Goal: Task Accomplishment & Management: Use online tool/utility

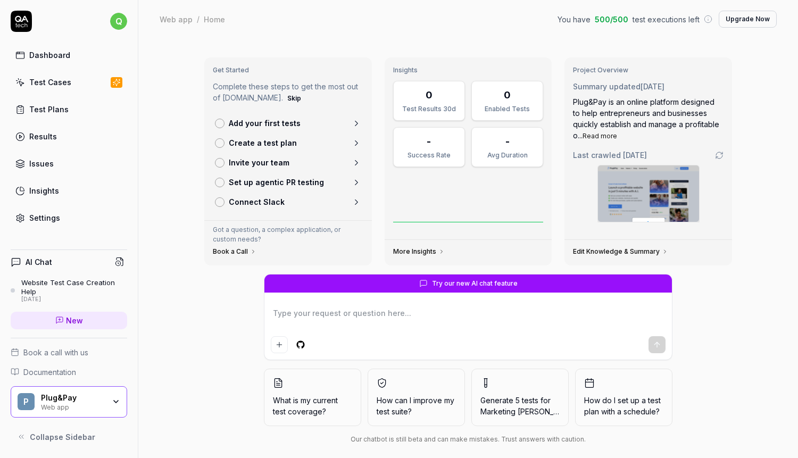
type textarea "*"
click at [354, 310] on textarea at bounding box center [468, 318] width 395 height 27
type textarea "M"
type textarea "*"
type textarea "Ma"
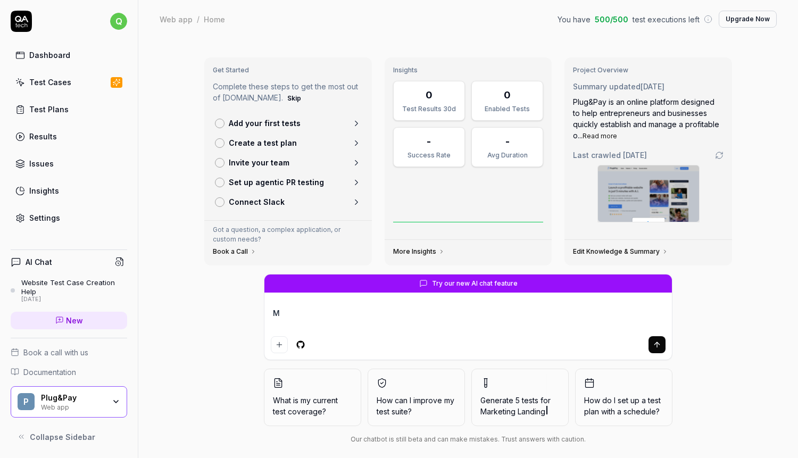
type textarea "*"
type textarea "Mak"
type textarea "*"
type textarea "Make"
type textarea "*"
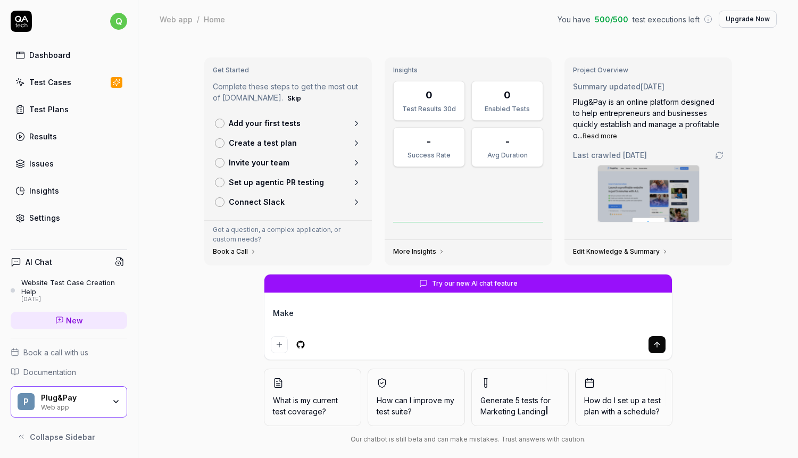
type textarea "Make"
type textarea "*"
type textarea "Make a"
type textarea "*"
type textarea "Make a"
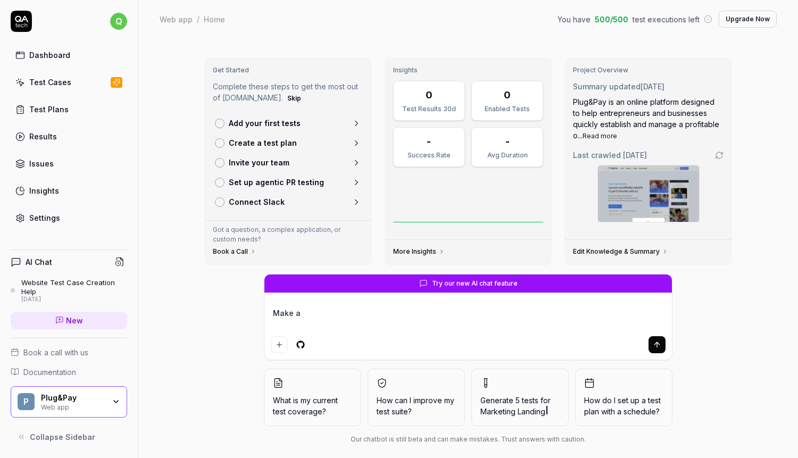
type textarea "*"
type textarea "Make a t"
type textarea "*"
type textarea "Make a te"
type textarea "*"
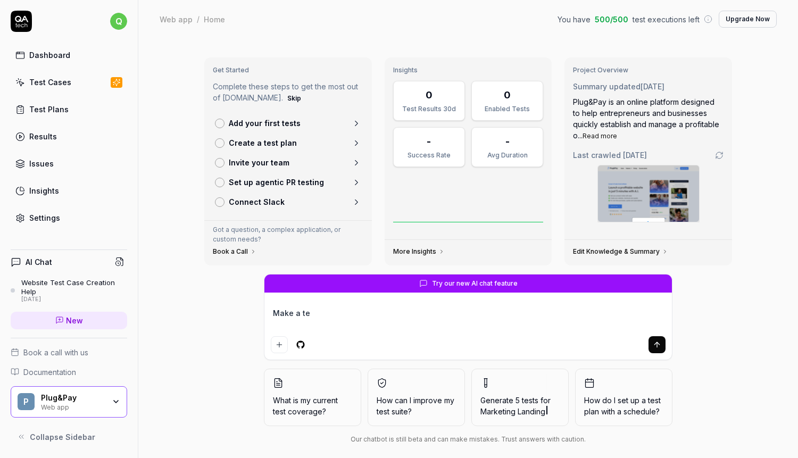
type textarea "Make a tes"
type textarea "*"
type textarea "Make a test"
type textarea "*"
type textarea "Make a test"
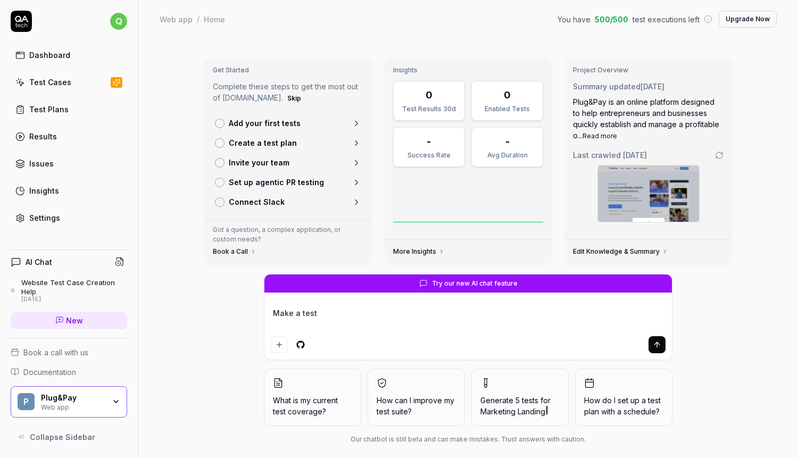
type textarea "*"
type textarea "Make a test f"
type textarea "*"
type textarea "Make a test fo"
type textarea "*"
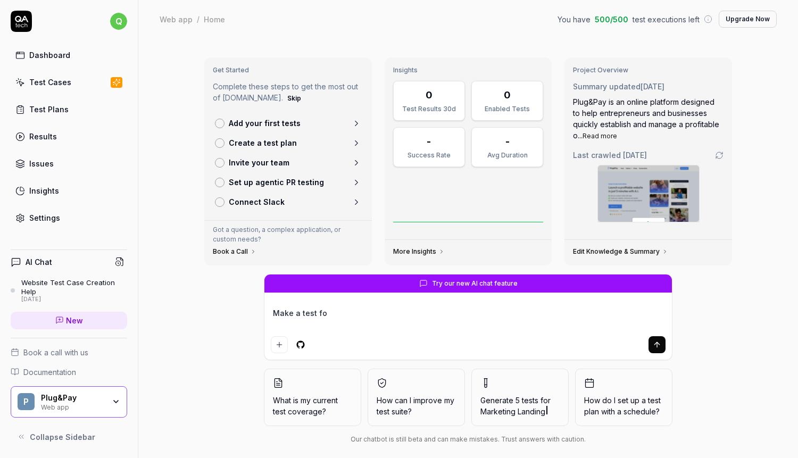
type textarea "Make a test for"
type textarea "*"
type textarea "Make a test for"
type textarea "*"
type textarea "Make a test for f"
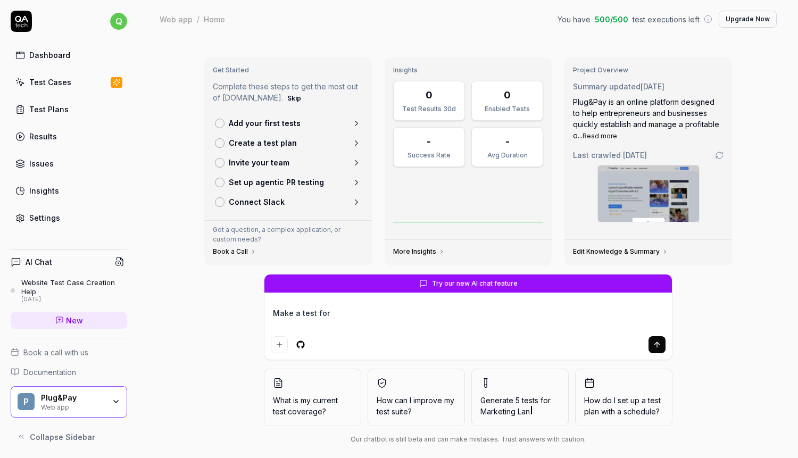
type textarea "*"
type textarea "Make a test for fi"
type textarea "*"
type textarea "Make a test for fib"
type textarea "*"
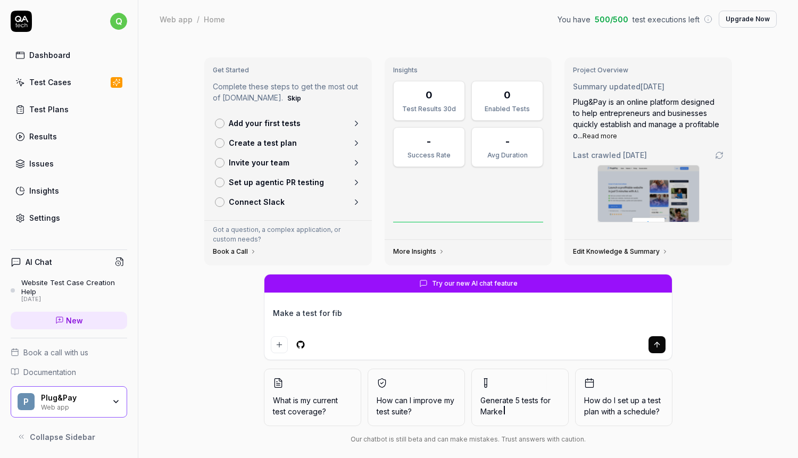
type textarea "Make a test for fibo"
type textarea "*"
type textarea "Make a test for fibo."
type textarea "*"
type textarea "Make a test for fibo.d"
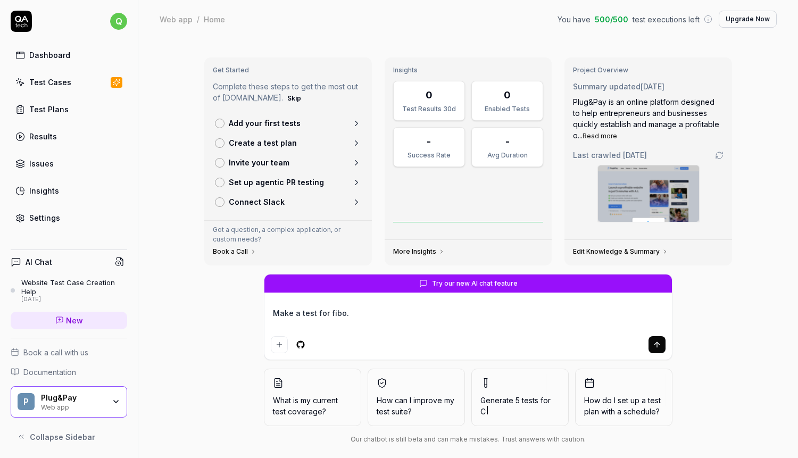
type textarea "*"
type textarea "Make a test for fibo.de"
type textarea "*"
type textarea "Make a test for fibo.dev"
type textarea "*"
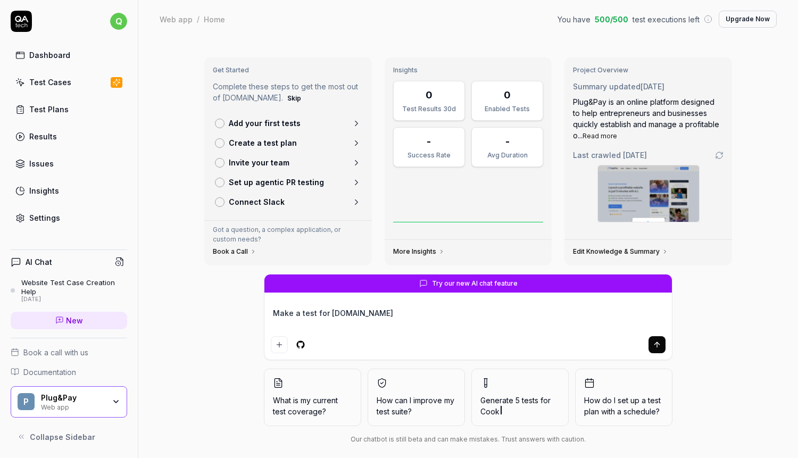
type textarea "Make a test for fibo.dev"
type textarea "*"
type textarea "Make a test for fibo.dev t"
type textarea "*"
type textarea "Make a test for fibo.dev th"
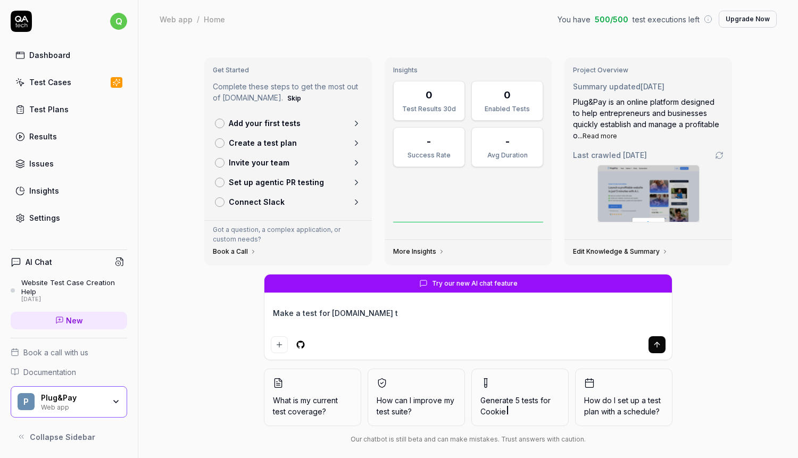
type textarea "*"
type textarea "Make a test for fibo.dev tha"
type textarea "*"
type textarea "Make a test for fibo.dev that"
type textarea "*"
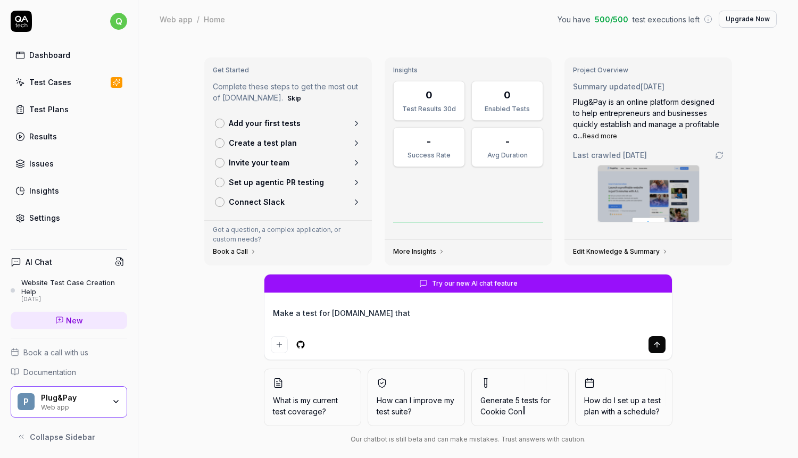
type textarea "Make a test for fibo.dev that"
type textarea "*"
type textarea "Make a test for fibo.dev that m"
type textarea "*"
type textarea "Make a test for fibo.dev that ma"
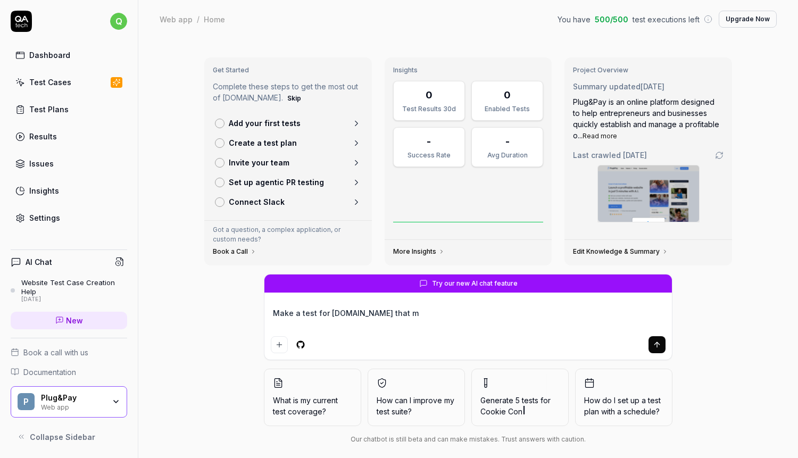
type textarea "*"
type textarea "Make a test for fibo.dev that mak"
type textarea "*"
type textarea "Make a test for fibo.dev that make"
type textarea "*"
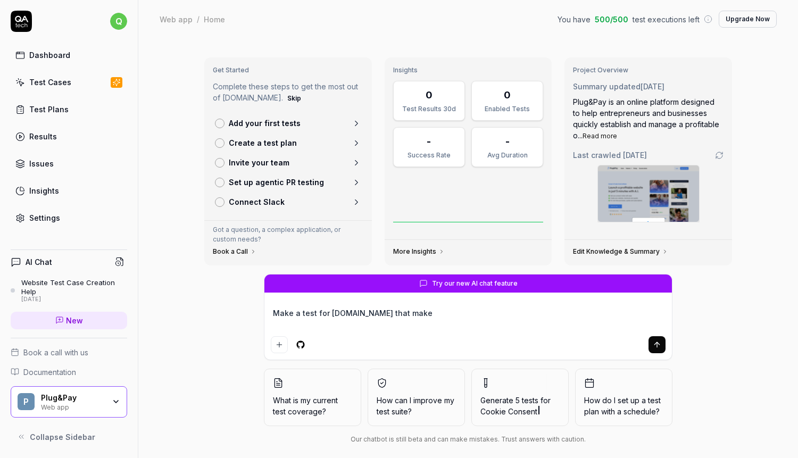
type textarea "Make a test for fibo.dev that makes"
type textarea "*"
type textarea "Make a test for fibo.dev that makes"
type textarea "*"
type textarea "Make a test for fibo.dev that makes a"
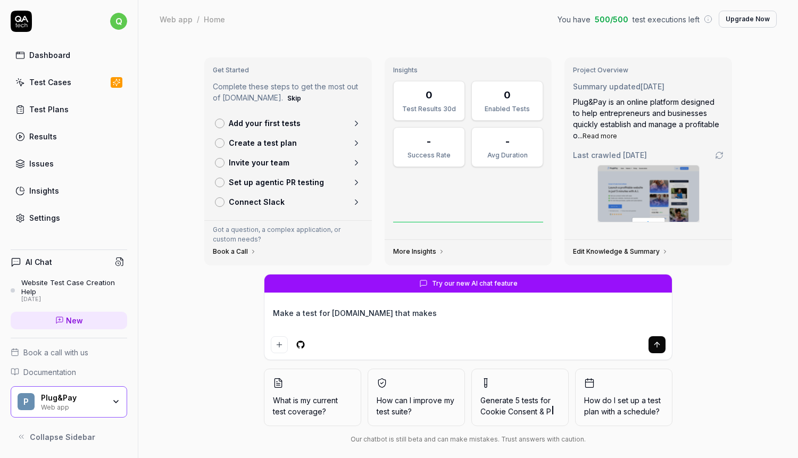
type textarea "*"
type textarea "Make a test for fibo.dev that makes an"
type textarea "*"
type textarea "Make a test for fibo.dev that makes an"
type textarea "*"
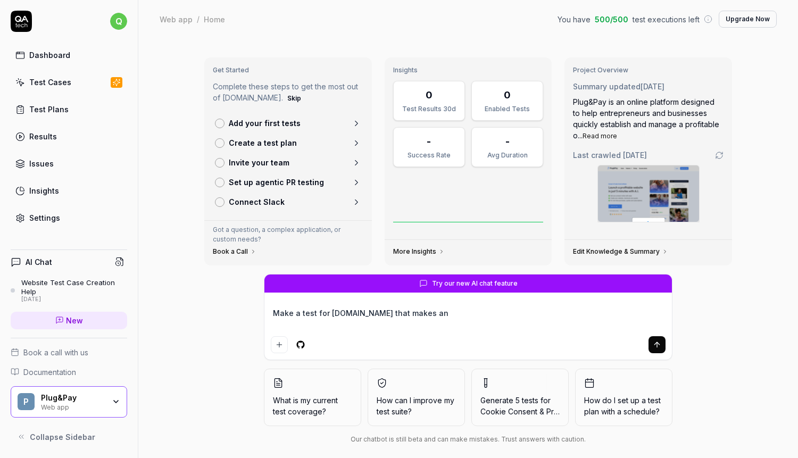
type textarea "*"
type textarea "Make a test for fibo.dev that makes an"
type textarea "*"
type textarea "Make a test for fibo.dev that makes an"
type textarea "*"
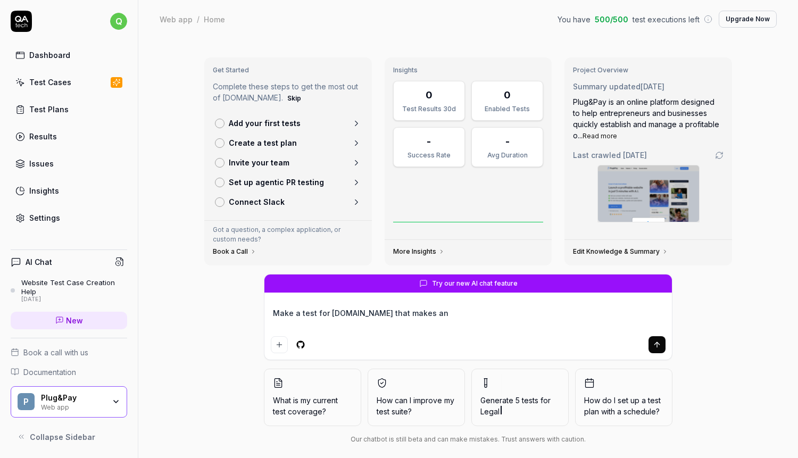
type textarea "Make a test for fibo.dev that makes an p"
type textarea "*"
type textarea "Make a test for fibo.dev that makes an po"
type textarea "*"
type textarea "Make a test for fibo.dev that makes an por"
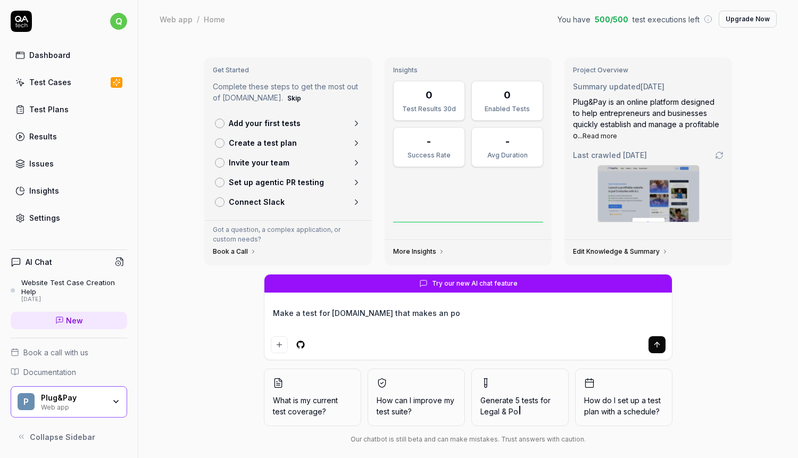
type textarea "*"
type textarea "Make a test for fibo.dev that makes an po"
type textarea "*"
type textarea "Make a test for fibo.dev that makes an pok"
type textarea "*"
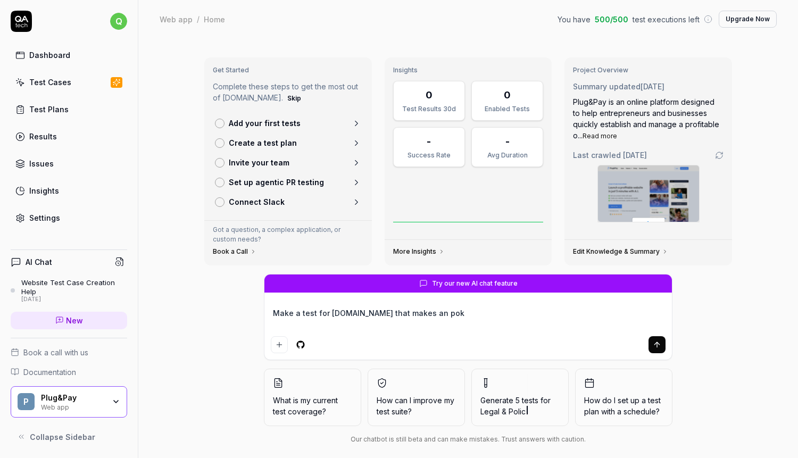
type textarea "Make a test for fibo.dev that makes an poke"
type textarea "*"
type textarea "Make a test for fibo.dev that makes an poker"
type textarea "*"
type textarea "Make a test for fibo.dev that makes an poker"
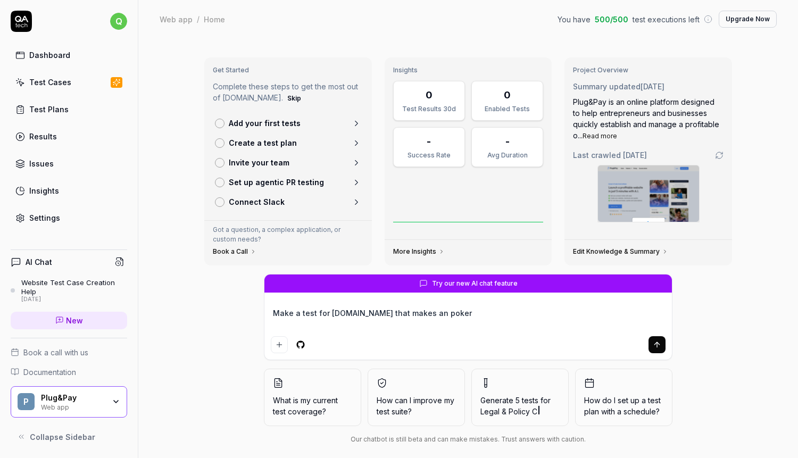
type textarea "*"
type textarea "Make a test for fibo.dev that makes an poker p"
type textarea "*"
type textarea "Make a test for fibo.dev that makes an poker pl"
type textarea "*"
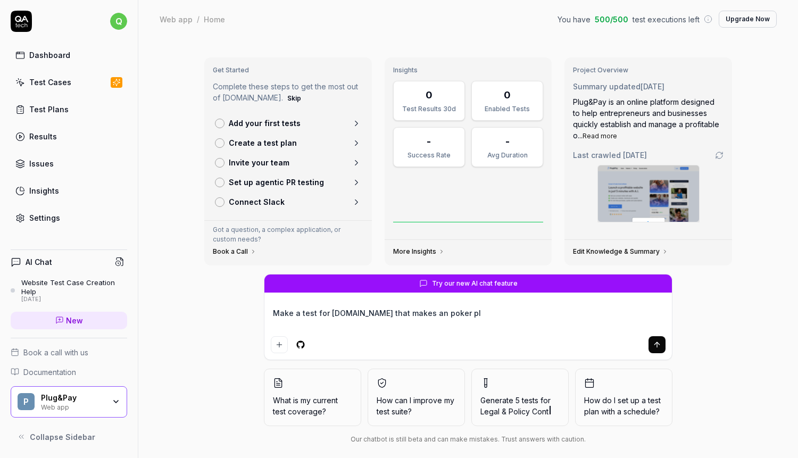
type textarea "Make a test for fibo.dev that makes an poker pla"
type textarea "*"
type textarea "Make a test for fibo.dev that makes an poker plan"
type textarea "*"
type textarea "Make a test for fibo.dev that makes an poker plann"
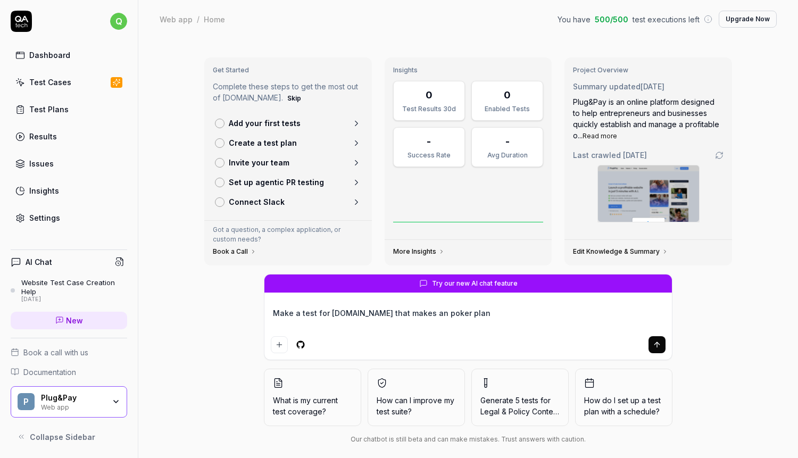
type textarea "*"
type textarea "Make a test for fibo.dev that makes an poker planni"
type textarea "*"
type textarea "Make a test for fibo.dev that makes an poker plannin"
type textarea "*"
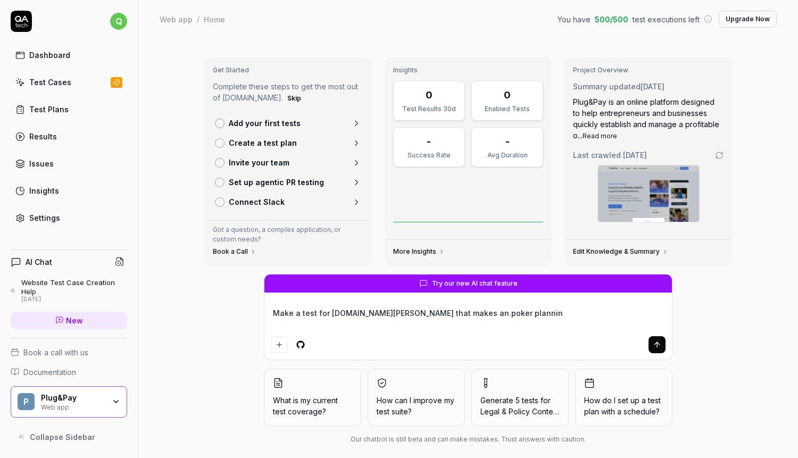
type textarea "Make a test for fibo.dev that makes an poker planning"
type textarea "*"
type textarea "Make a test for fibo.dev that makes an poker planning"
type textarea "*"
type textarea "Make a test for fibo.dev that makes an poker planning s"
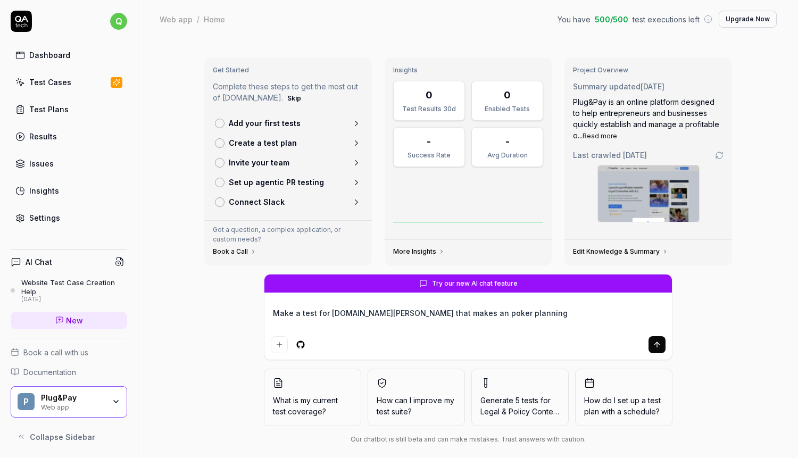
type textarea "*"
type textarea "Make a test for fibo.dev that makes an poker planning se"
type textarea "*"
type textarea "Make a test for fibo.dev that makes an poker planning ses"
type textarea "*"
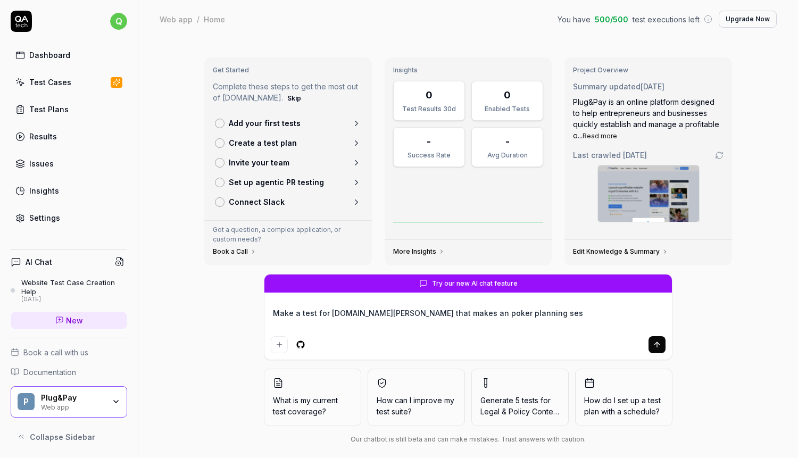
type textarea "Make a test for fibo.dev that makes an poker planning sess"
type textarea "*"
type textarea "Make a test for fibo.dev that makes an poker planning sessi"
type textarea "*"
type textarea "Make a test for fibo.dev that makes an poker planning sessio"
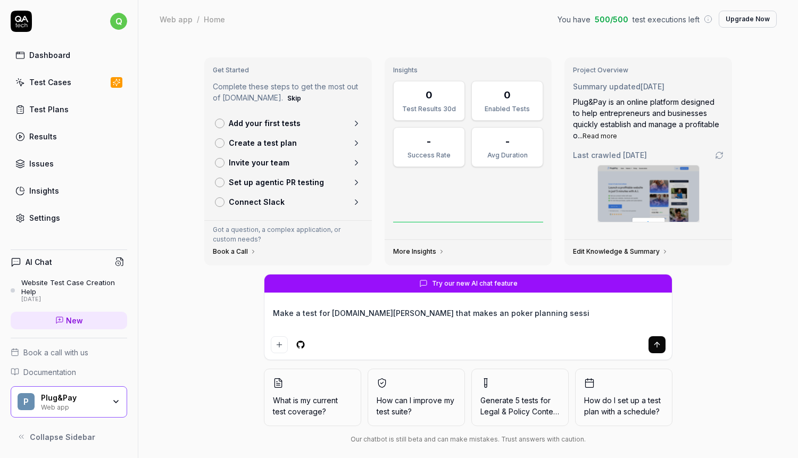
type textarea "*"
type textarea "Make a test for fibo.dev that makes an poker planning session"
type textarea "*"
type textarea "Make a test for fibo.dev that makes an poker planning session"
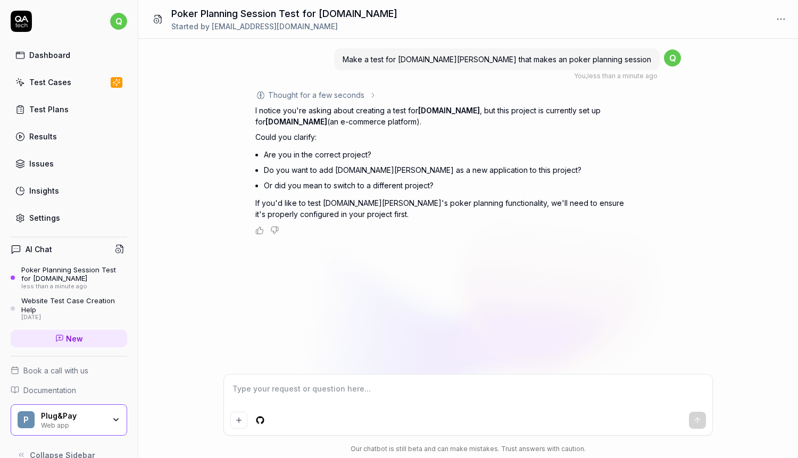
click at [71, 421] on div "Web app" at bounding box center [73, 424] width 64 height 9
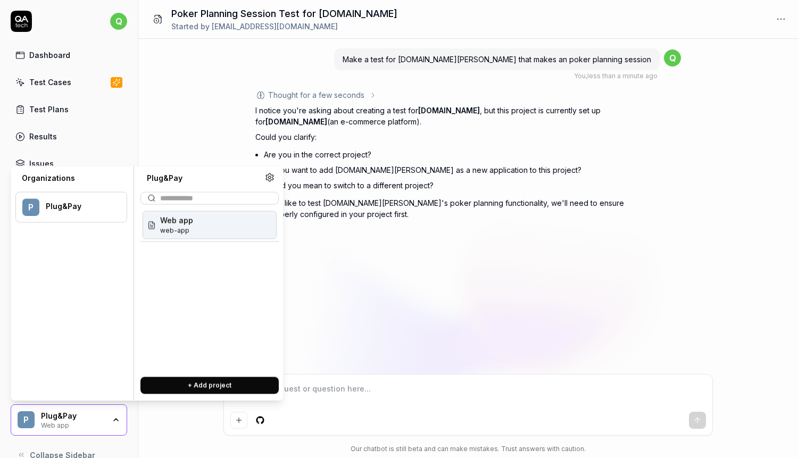
click at [182, 404] on div "Make a test for fibo.dev that makes an poker planning session You , less than a…" at bounding box center [468, 248] width 660 height 419
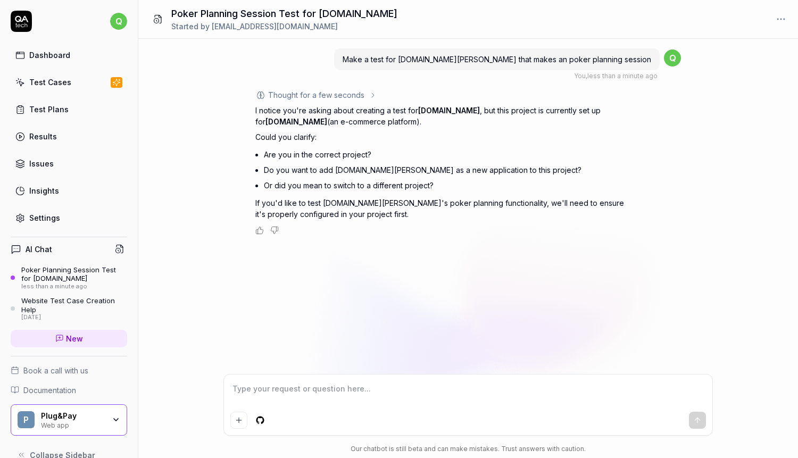
click at [113, 428] on div "P Plug&Pay Web app" at bounding box center [69, 420] width 116 height 32
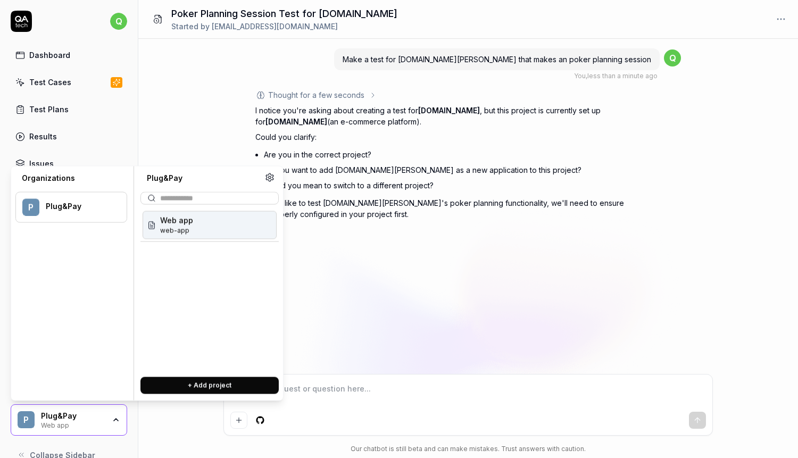
click at [161, 385] on button "+ Add project" at bounding box center [209, 385] width 138 height 17
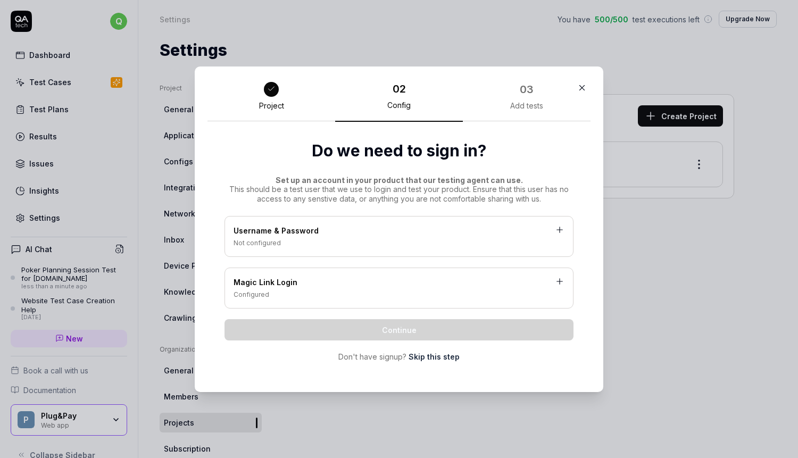
click at [366, 237] on div "Username & Password" at bounding box center [399, 231] width 331 height 13
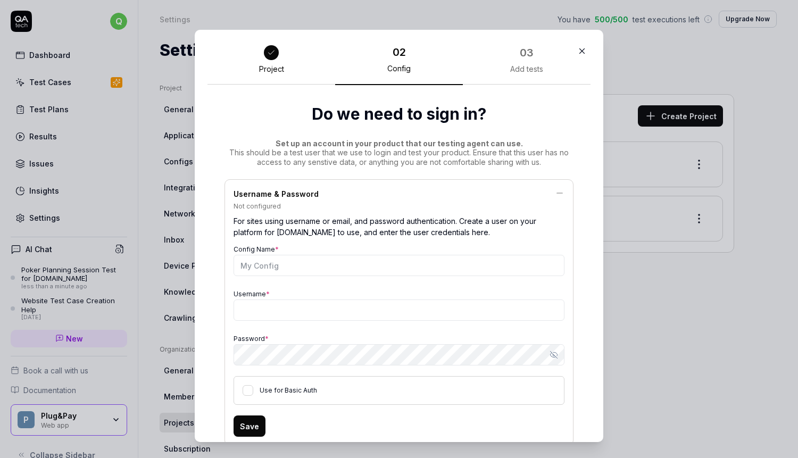
click at [555, 195] on icon at bounding box center [560, 193] width 10 height 10
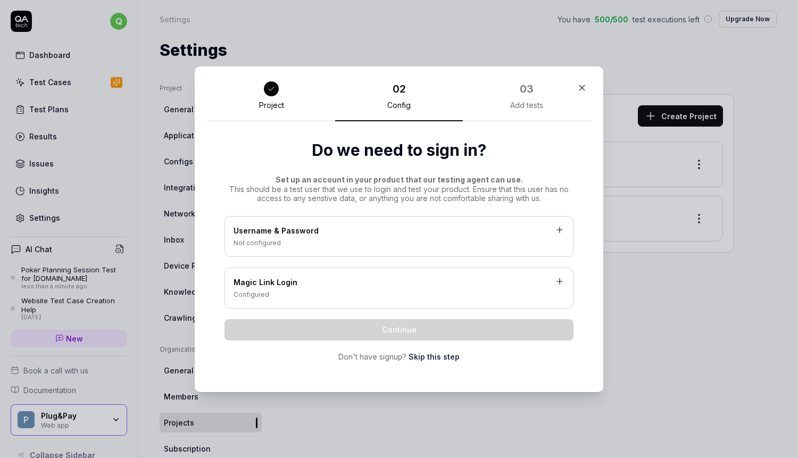
click at [425, 352] on link "Skip this step" at bounding box center [434, 356] width 51 height 11
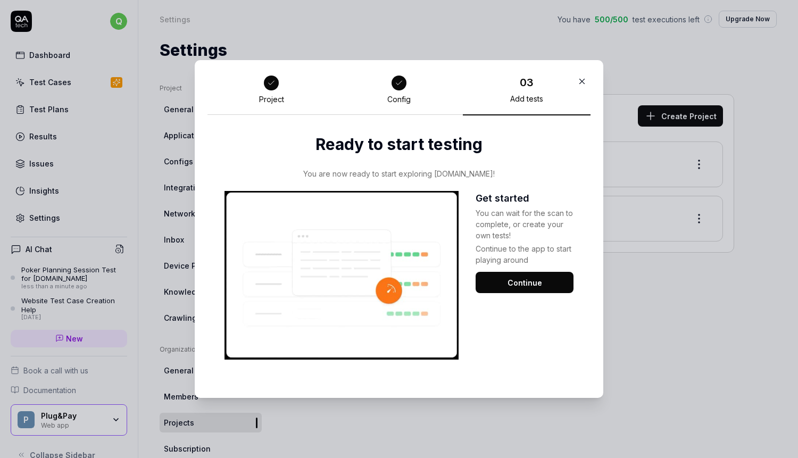
click at [509, 277] on button "Continue" at bounding box center [525, 282] width 98 height 21
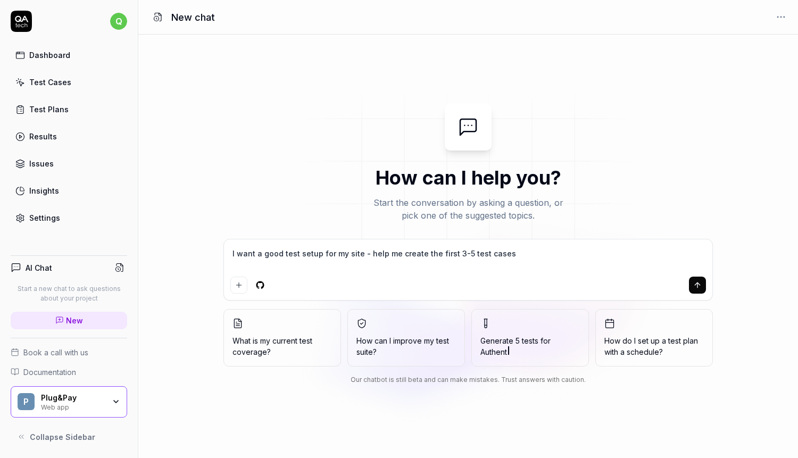
type textarea "*"
click at [85, 403] on div "Web app" at bounding box center [73, 406] width 64 height 9
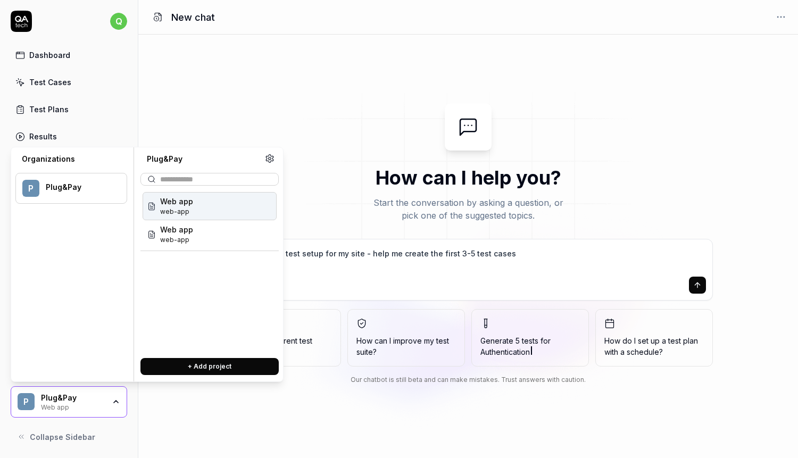
click at [78, 191] on div "Plug&Pay" at bounding box center [79, 187] width 67 height 10
click at [111, 99] on link "Test Plans" at bounding box center [69, 109] width 116 height 21
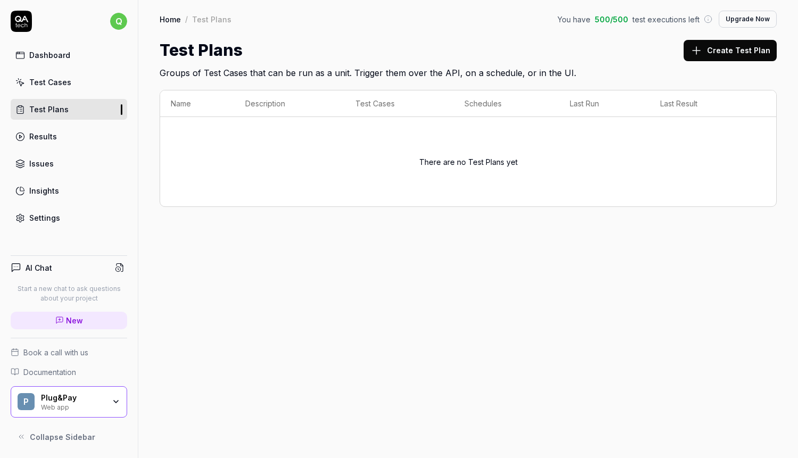
click at [119, 27] on html "q Dashboard Test Cases Test Plans Results Issues Insights Settings AI Chat Star…" at bounding box center [399, 229] width 798 height 458
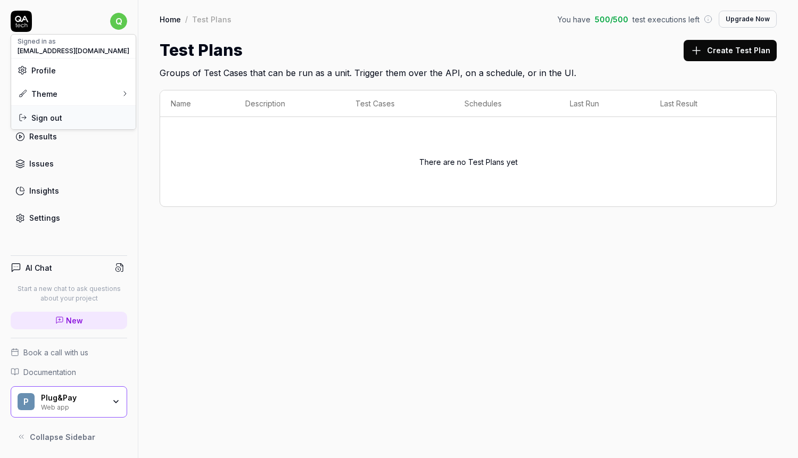
click at [78, 123] on div "Sign out" at bounding box center [73, 117] width 124 height 23
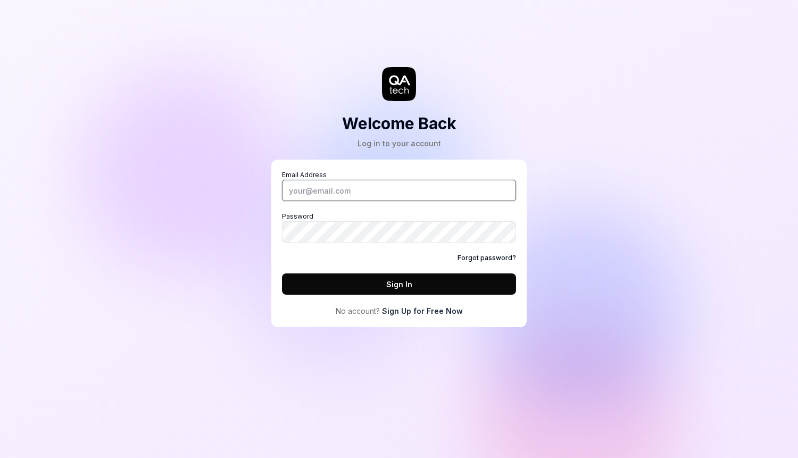
click at [374, 191] on input "Email Address" at bounding box center [399, 190] width 234 height 21
click at [406, 311] on link "Sign Up for Free Now" at bounding box center [422, 310] width 81 height 11
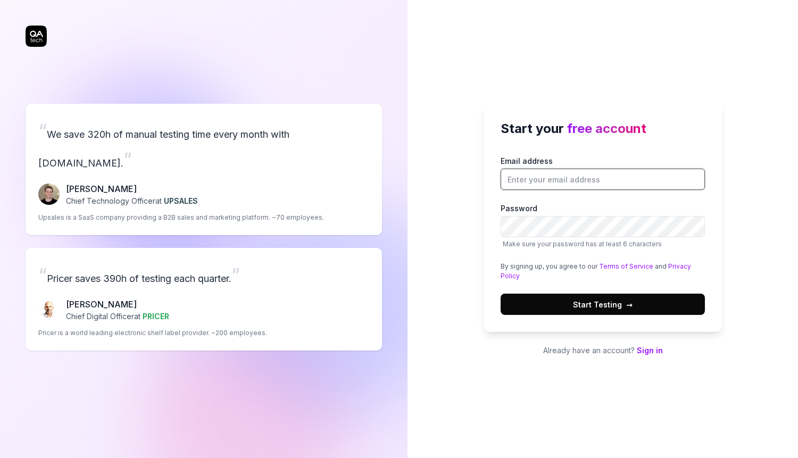
click at [538, 184] on input "Email address" at bounding box center [603, 179] width 204 height 21
type input "[EMAIL_ADDRESS][DOMAIN_NAME]"
click at [635, 294] on button "Start Testing →" at bounding box center [603, 304] width 204 height 21
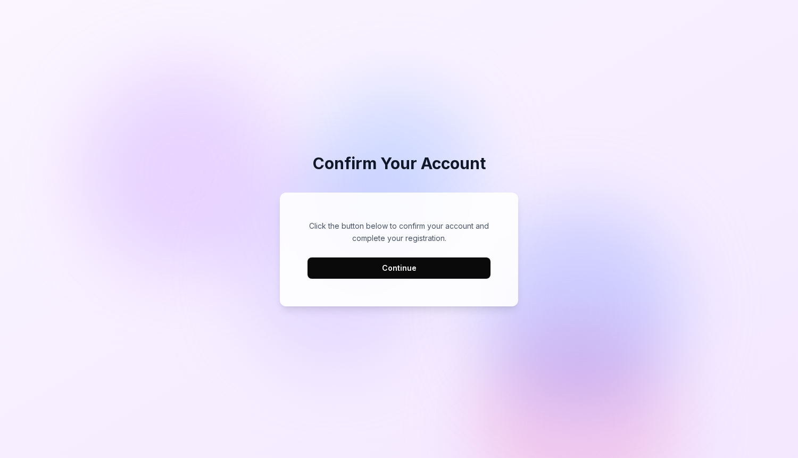
click at [437, 268] on button "Continue" at bounding box center [398, 267] width 183 height 21
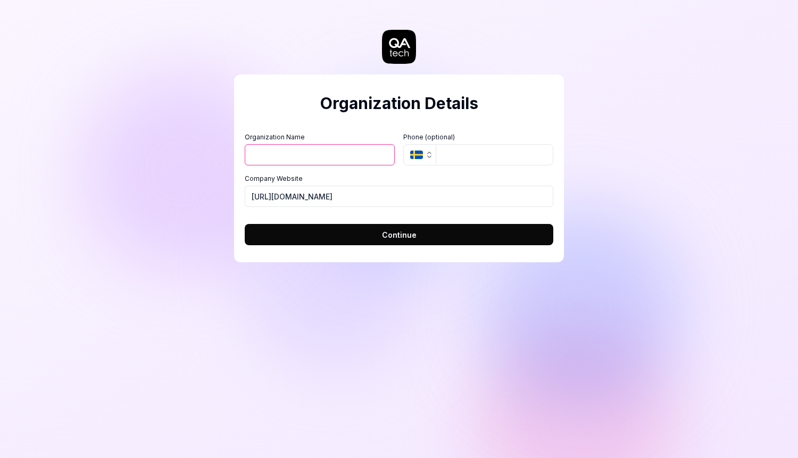
click at [332, 157] on input "Organization Name" at bounding box center [320, 154] width 150 height 21
type input "Fibo"
click at [322, 197] on input "https://langezaal.dev" at bounding box center [399, 196] width 309 height 21
type input "[URL][DOMAIN_NAME]"
click at [332, 226] on button "Continue" at bounding box center [399, 234] width 309 height 21
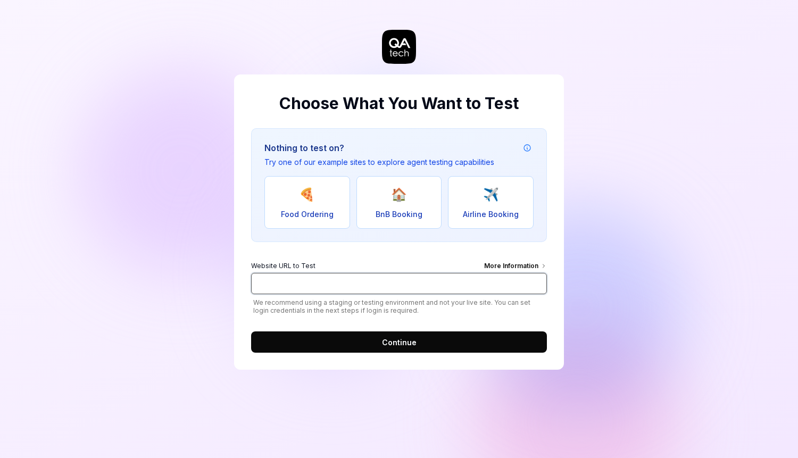
click at [324, 279] on input "Website URL to Test More Information" at bounding box center [399, 283] width 296 height 21
paste input "[URL][DOMAIN_NAME]"
type input "[URL][DOMAIN_NAME]"
click at [366, 335] on button "Continue" at bounding box center [399, 341] width 296 height 21
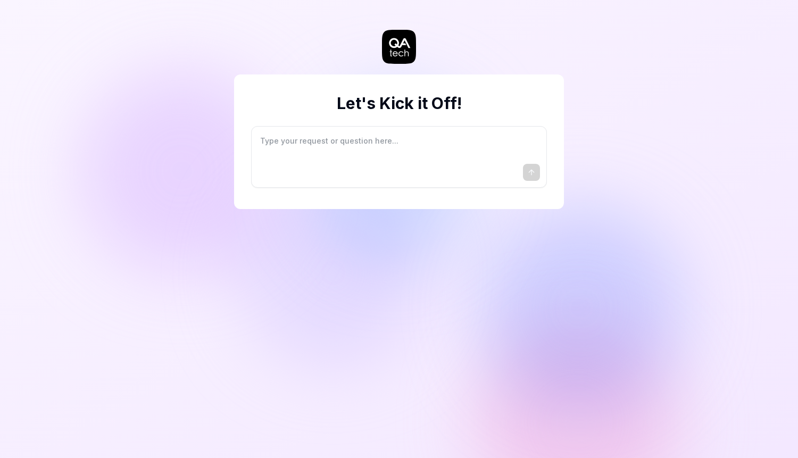
type textarea "*"
type textarea "I"
type textarea "*"
type textarea "I"
type textarea "*"
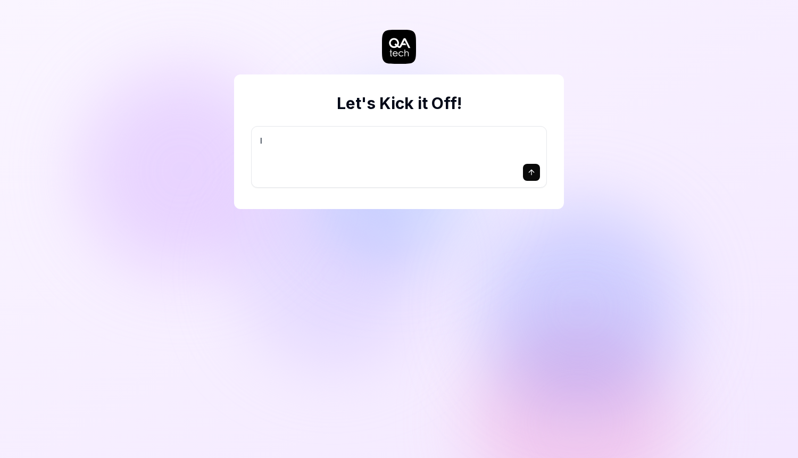
type textarea "I w"
type textarea "*"
type textarea "I wa"
type textarea "*"
type textarea "I wan"
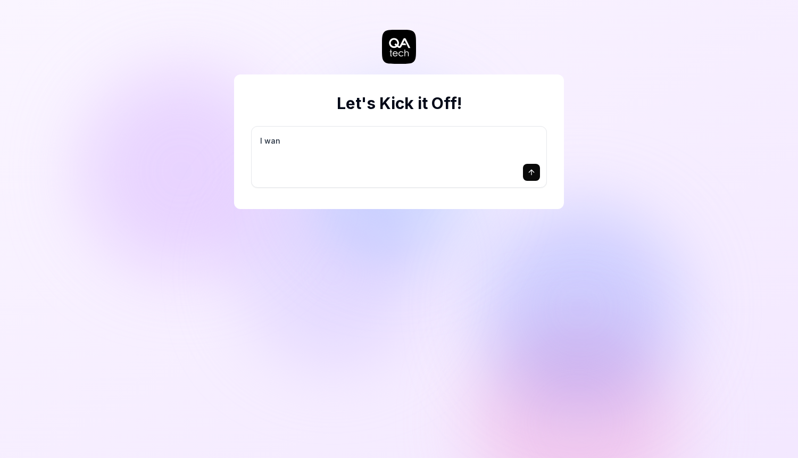
type textarea "*"
type textarea "I want"
type textarea "*"
type textarea "I want"
type textarea "*"
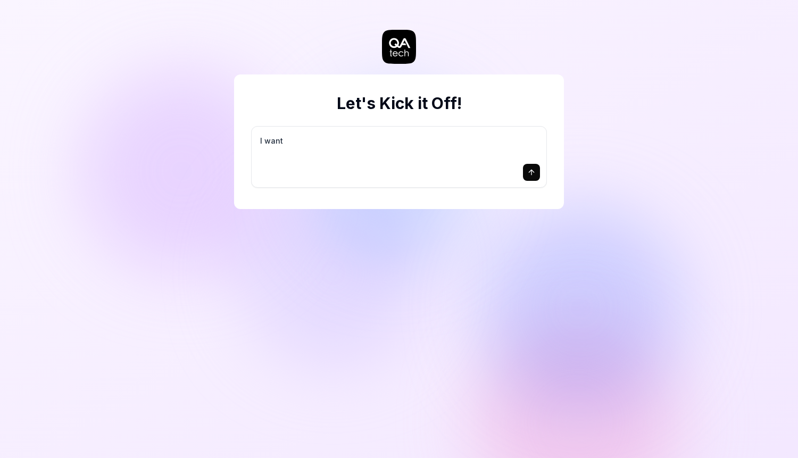
type textarea "I want a"
type textarea "*"
type textarea "I want a"
type textarea "*"
type textarea "I want a g"
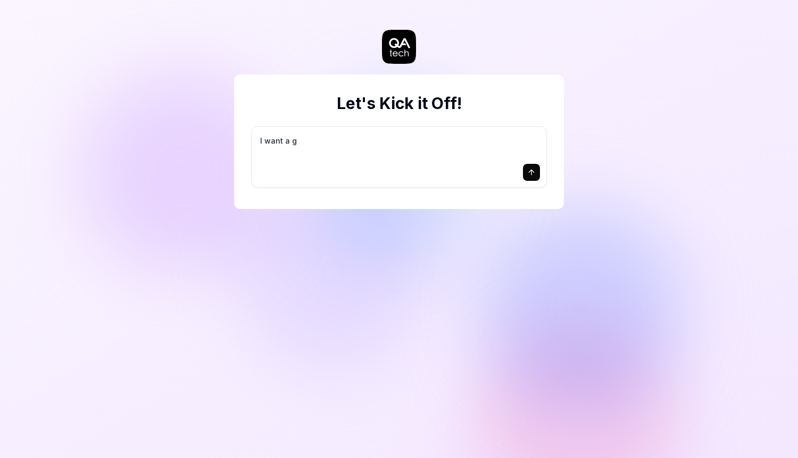
type textarea "*"
type textarea "I want a go"
type textarea "*"
type textarea "I want a goo"
type textarea "*"
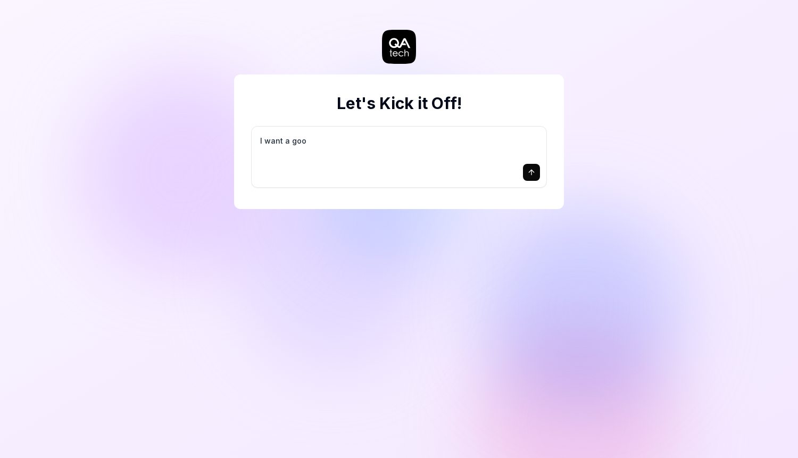
type textarea "I want a good"
type textarea "*"
type textarea "I want a good"
type textarea "*"
type textarea "I want a good t"
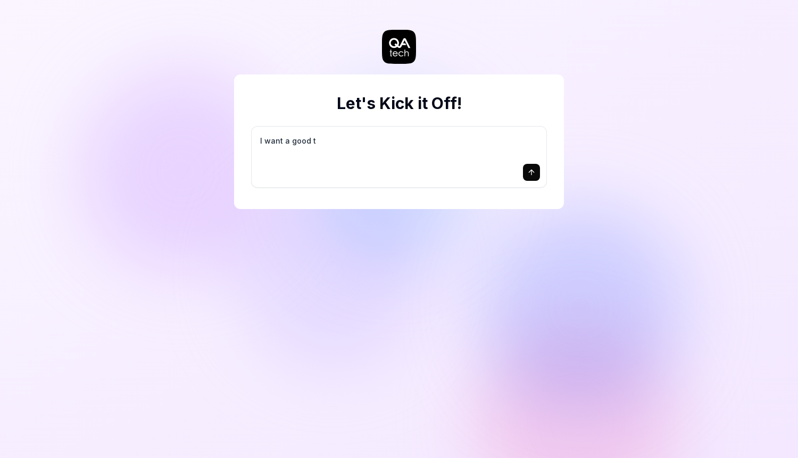
type textarea "*"
type textarea "I want a good te"
type textarea "*"
type textarea "I want a good tes"
type textarea "*"
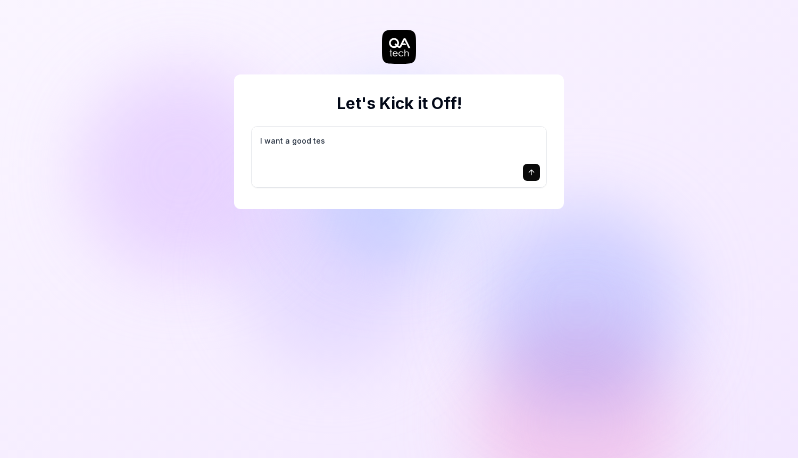
type textarea "I want a good test"
type textarea "*"
type textarea "I want a good test"
type textarea "*"
type textarea "I want a good test s"
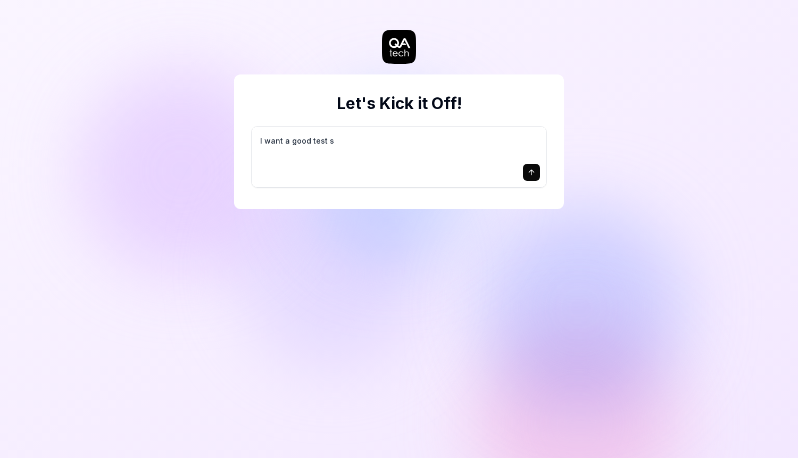
type textarea "*"
type textarea "I want a good test se"
type textarea "*"
type textarea "I want a good test set"
type textarea "*"
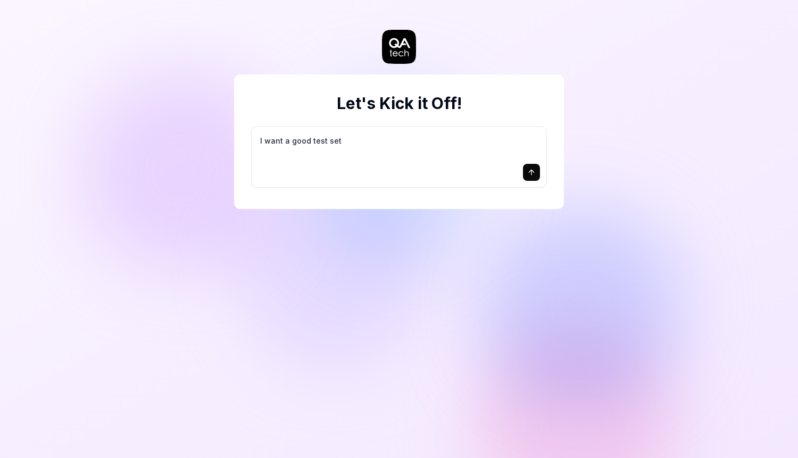
type textarea "I want a good test setu"
type textarea "*"
type textarea "I want a good test setup"
type textarea "*"
type textarea "I want a good test setup"
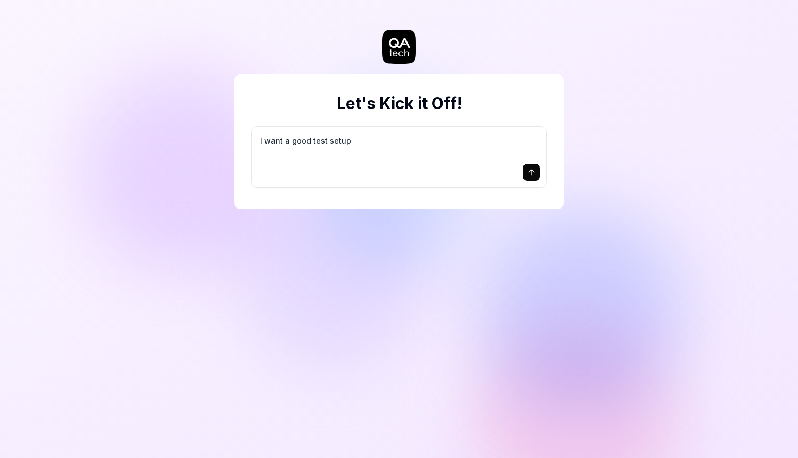
type textarea "*"
type textarea "I want a good test setup f"
type textarea "*"
type textarea "I want a good test setup fo"
type textarea "*"
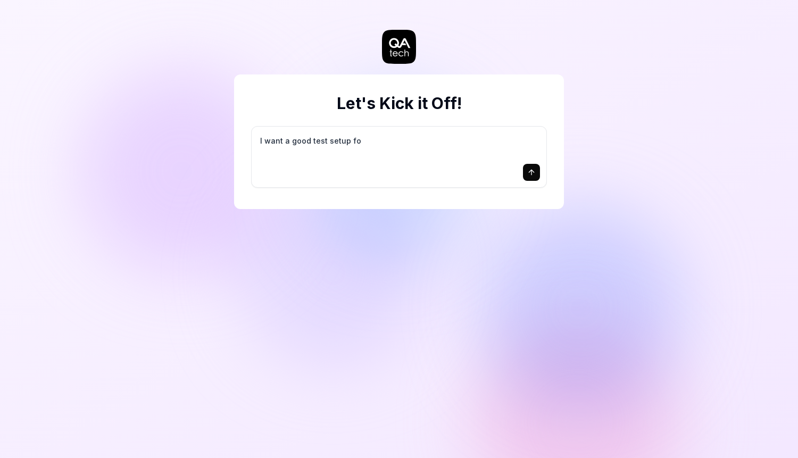
type textarea "I want a good test setup for"
type textarea "*"
type textarea "I want a good test setup for"
type textarea "*"
type textarea "I want a good test setup for m"
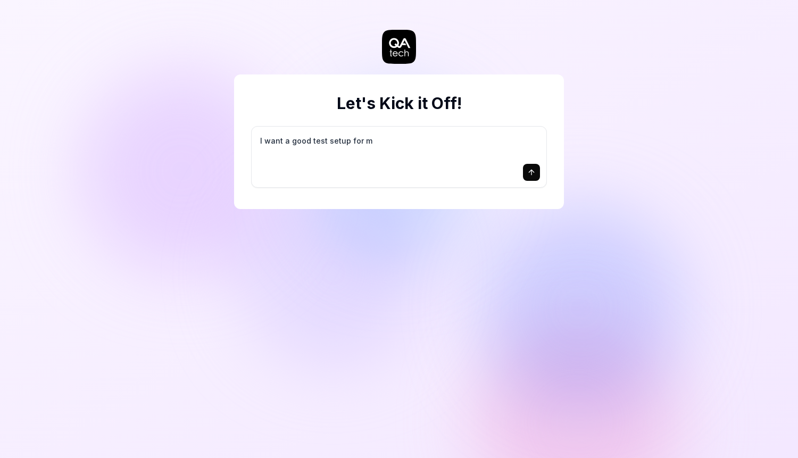
type textarea "*"
type textarea "I want a good test setup for my"
type textarea "*"
type textarea "I want a good test setup for my"
type textarea "*"
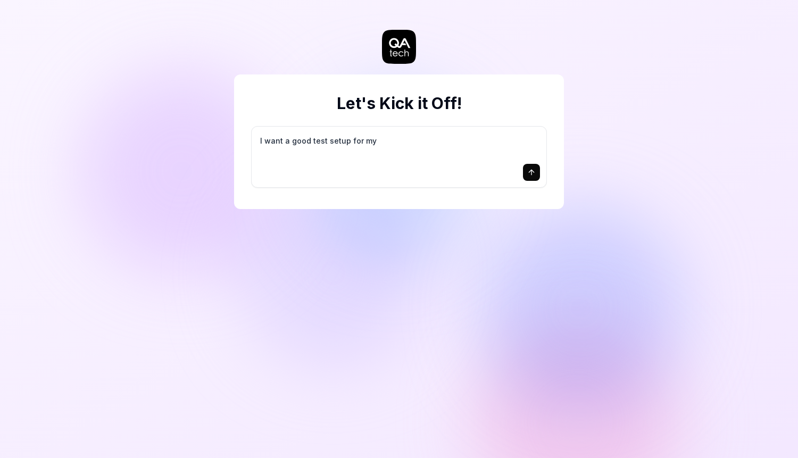
type textarea "I want a good test setup for my s"
type textarea "*"
type textarea "I want a good test setup for my si"
type textarea "*"
type textarea "I want a good test setup for my sit"
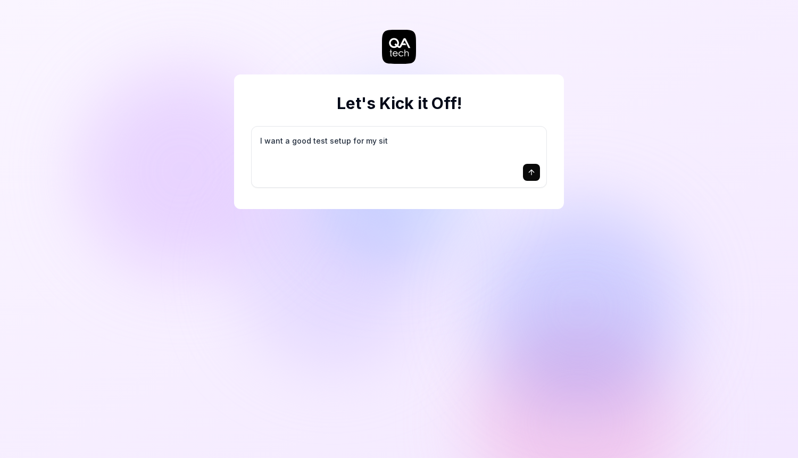
type textarea "*"
type textarea "I want a good test setup for my site"
type textarea "*"
type textarea "I want a good test setup for my site"
type textarea "*"
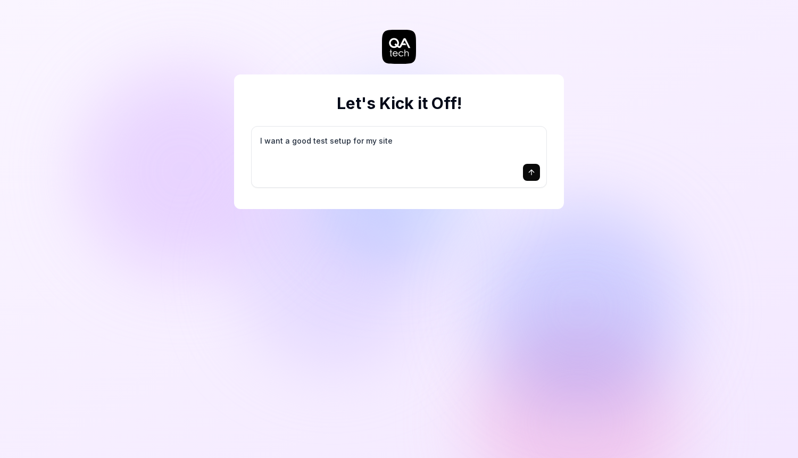
type textarea "I want a good test setup for my site -"
type textarea "*"
type textarea "I want a good test setup for my site -"
type textarea "*"
type textarea "I want a good test setup for my site - h"
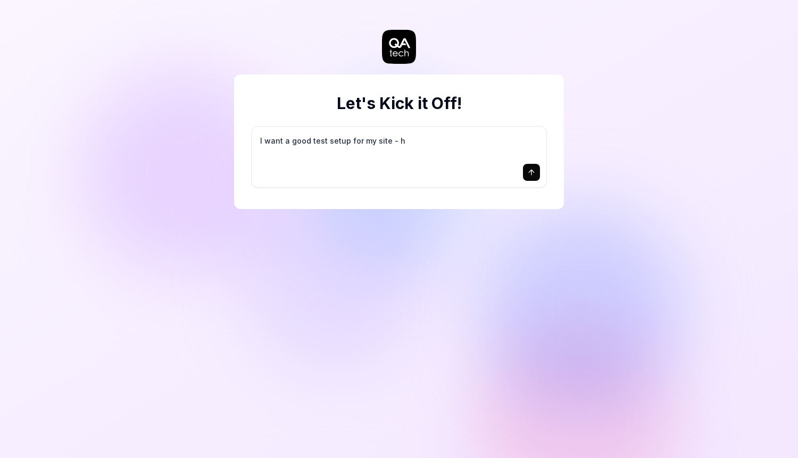
type textarea "*"
type textarea "I want a good test setup for my site - he"
type textarea "*"
type textarea "I want a good test setup for my site - hel"
type textarea "*"
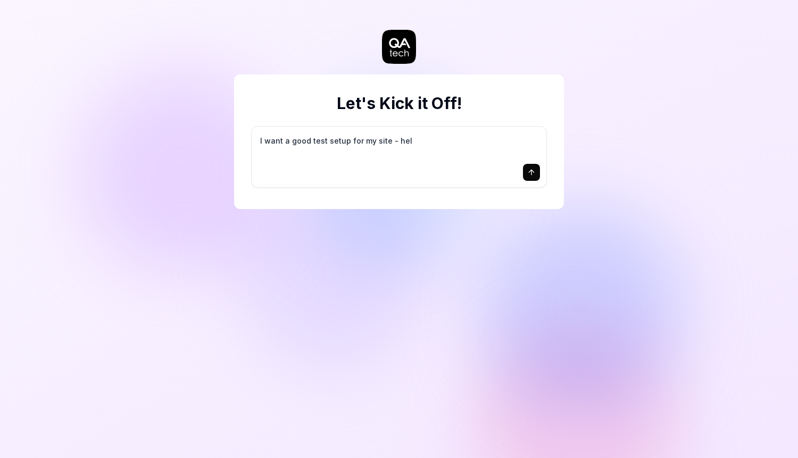
type textarea "I want a good test setup for my site - help"
type textarea "*"
type textarea "I want a good test setup for my site - help"
type textarea "*"
type textarea "I want a good test setup for my site - help m"
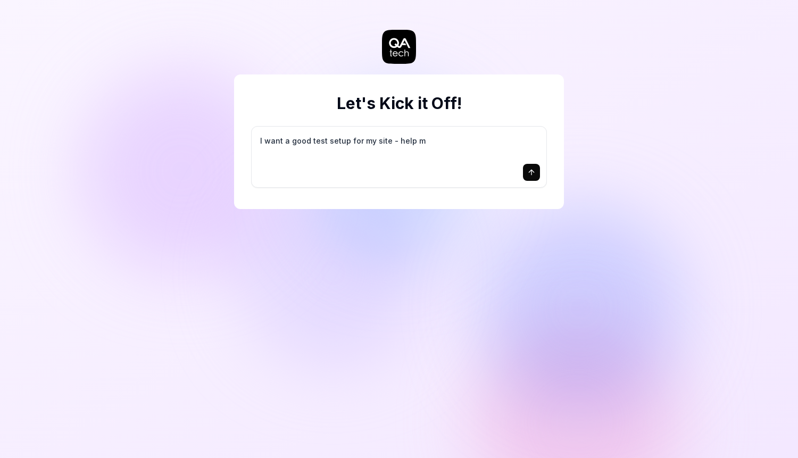
type textarea "*"
type textarea "I want a good test setup for my site - help me"
type textarea "*"
type textarea "I want a good test setup for my site - help me"
type textarea "*"
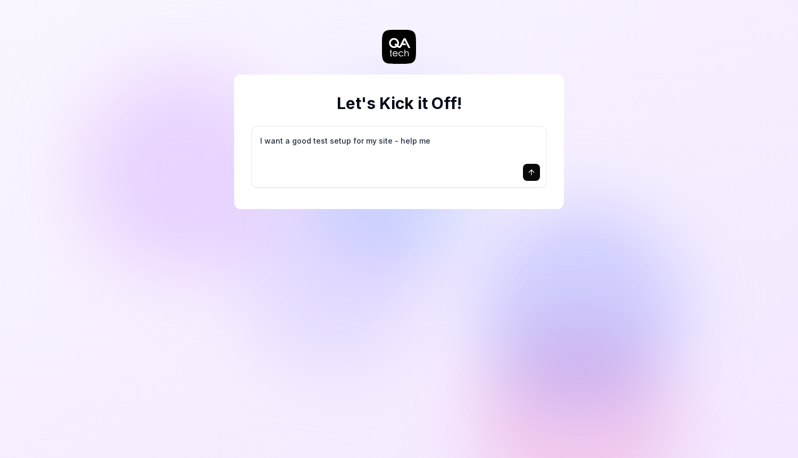
type textarea "I want a good test setup for my site - help me c"
type textarea "*"
type textarea "I want a good test setup for my site - help me cr"
type textarea "*"
type textarea "I want a good test setup for my site - help me cre"
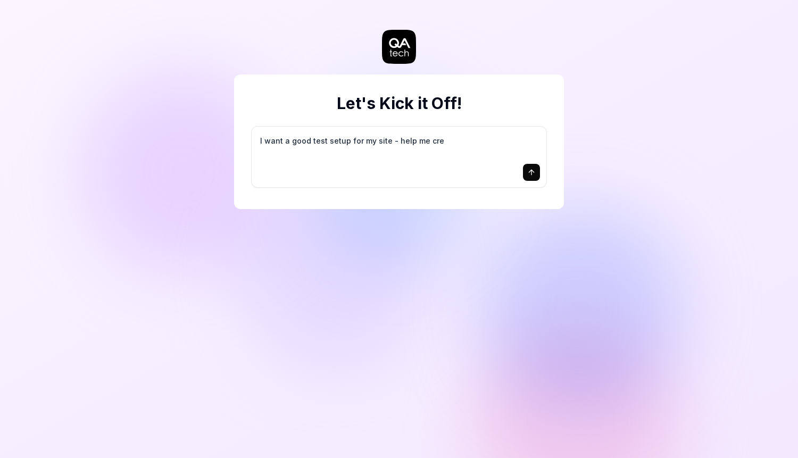
type textarea "*"
type textarea "I want a good test setup for my site - help me crea"
type textarea "*"
type textarea "I want a good test setup for my site - help me creat"
type textarea "*"
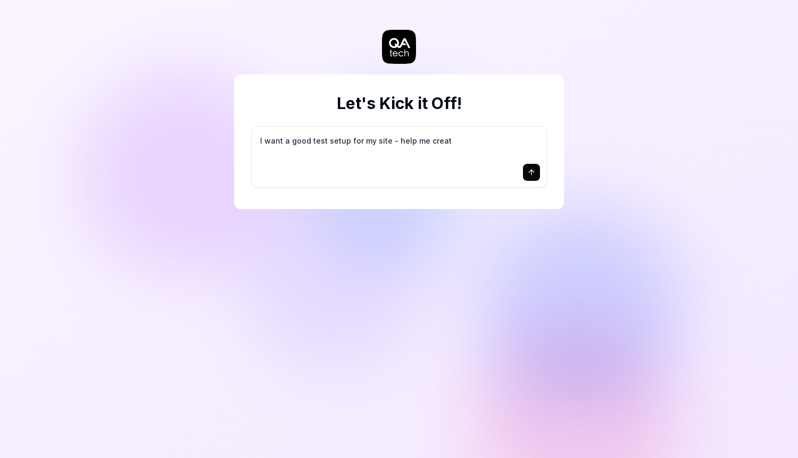
type textarea "I want a good test setup for my site - help me create"
type textarea "*"
type textarea "I want a good test setup for my site - help me create"
type textarea "*"
type textarea "I want a good test setup for my site - help me create t"
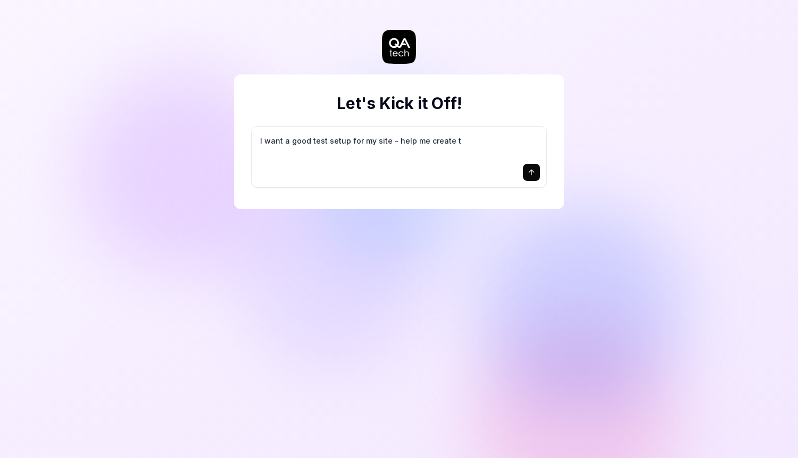
type textarea "*"
type textarea "I want a good test setup for my site - help me create th"
type textarea "*"
type textarea "I want a good test setup for my site - help me create the"
type textarea "*"
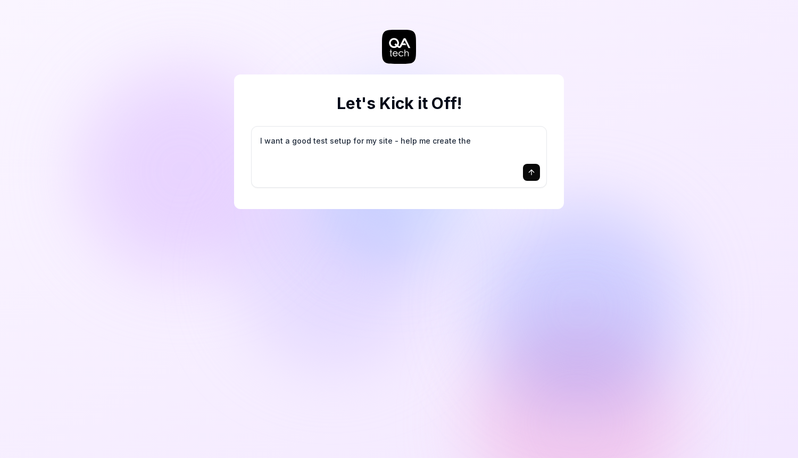
type textarea "I want a good test setup for my site - help me create the"
type textarea "*"
type textarea "I want a good test setup for my site - help me create the f"
type textarea "*"
type textarea "I want a good test setup for my site - help me create the fi"
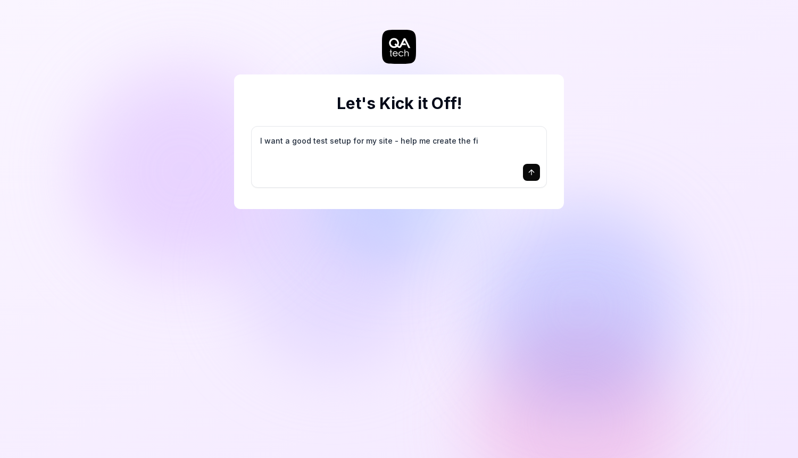
type textarea "*"
type textarea "I want a good test setup for my site - help me create the fir"
type textarea "*"
type textarea "I want a good test setup for my site - help me create the firs"
type textarea "*"
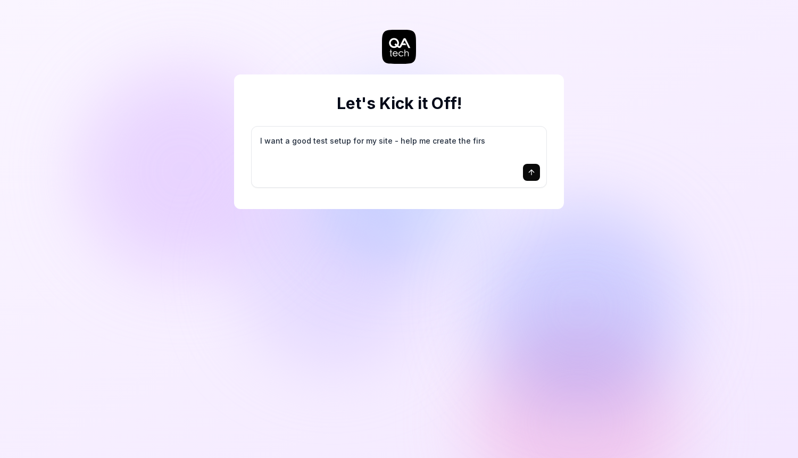
type textarea "I want a good test setup for my site - help me create the first"
type textarea "*"
type textarea "I want a good test setup for my site - help me create the first"
type textarea "*"
type textarea "I want a good test setup for my site - help me create the first 3"
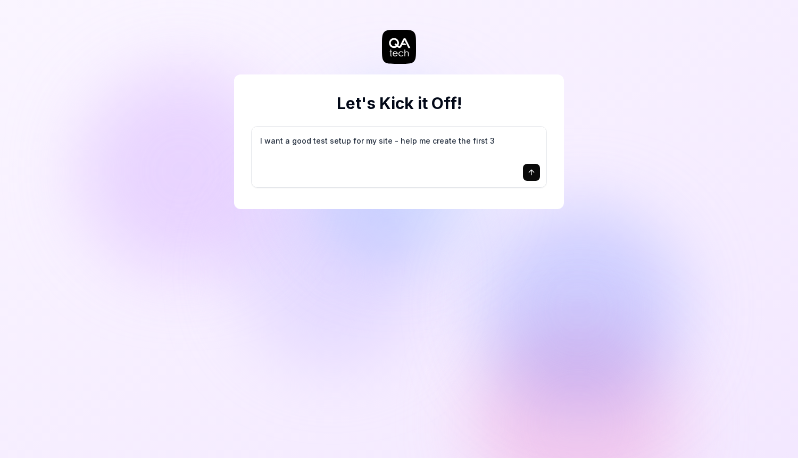
type textarea "*"
type textarea "I want a good test setup for my site - help me create the first 3-"
type textarea "*"
type textarea "I want a good test setup for my site - help me create the first 3-5"
type textarea "*"
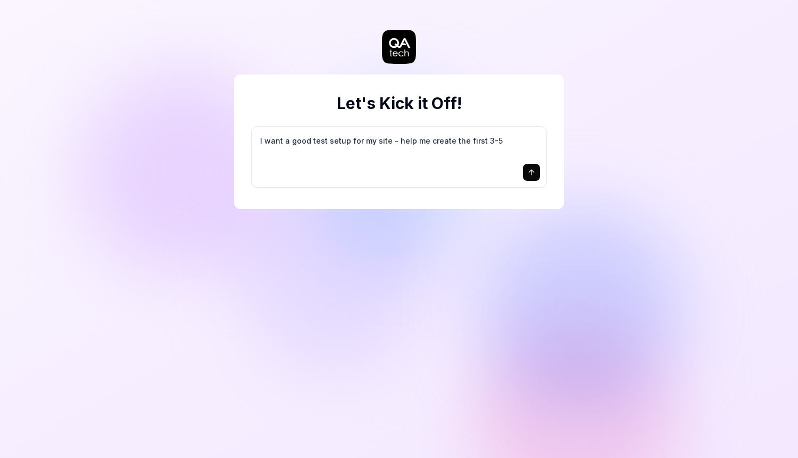
type textarea "I want a good test setup for my site - help me create the first 3-5"
type textarea "*"
type textarea "I want a good test setup for my site - help me create the first 3-5 t"
type textarea "*"
type textarea "I want a good test setup for my site - help me create the first 3-5 te"
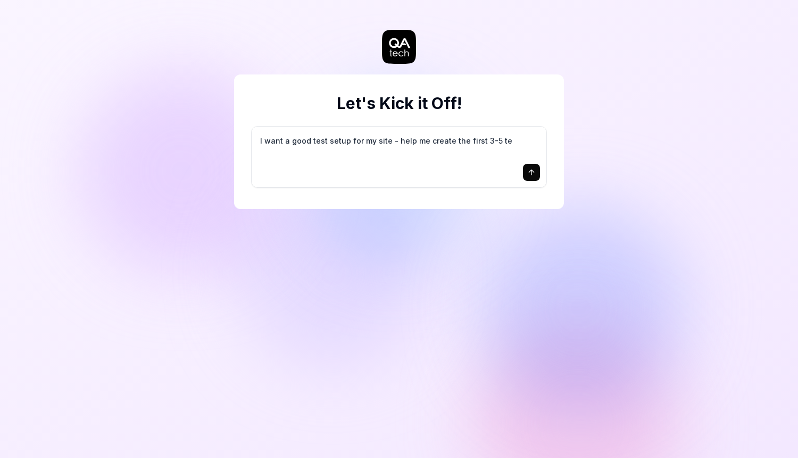
type textarea "*"
type textarea "I want a good test setup for my site - help me create the first 3-5 tes"
type textarea "*"
type textarea "I want a good test setup for my site - help me create the first 3-5 test"
type textarea "*"
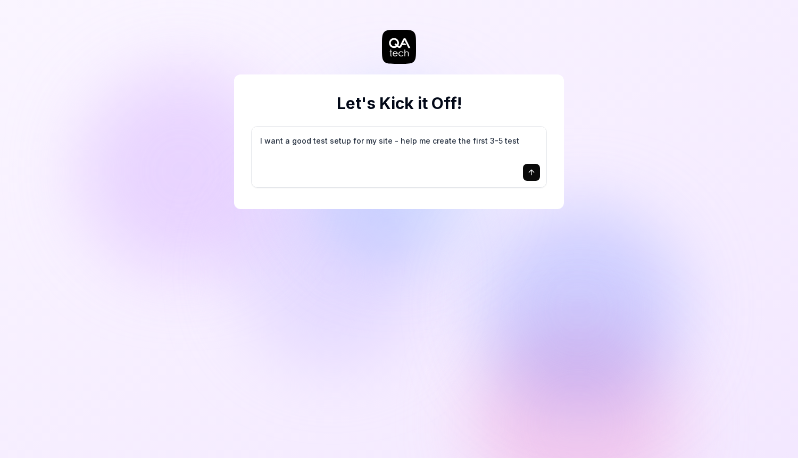
type textarea "I want a good test setup for my site - help me create the first 3-5 test"
type textarea "*"
type textarea "I want a good test setup for my site - help me create the first 3-5 test c"
type textarea "*"
type textarea "I want a good test setup for my site - help me create the first 3-5 test ca"
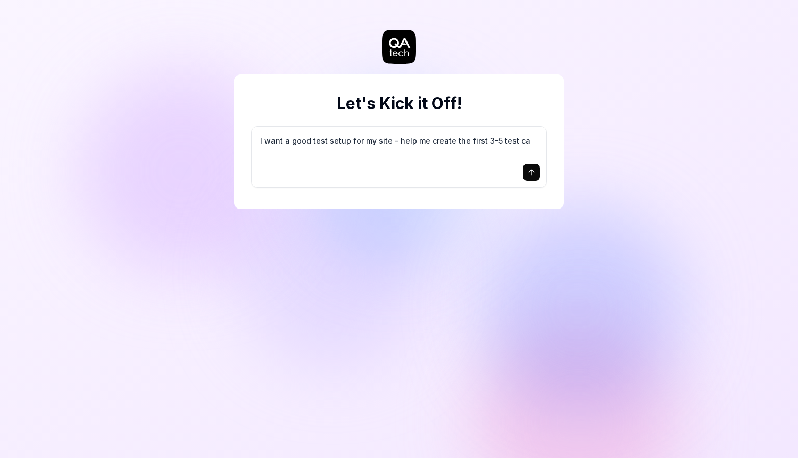
type textarea "*"
type textarea "I want a good test setup for my site - help me create the first 3-5 test cas"
type textarea "*"
type textarea "I want a good test setup for my site - help me create the first 3-5 test case"
type textarea "*"
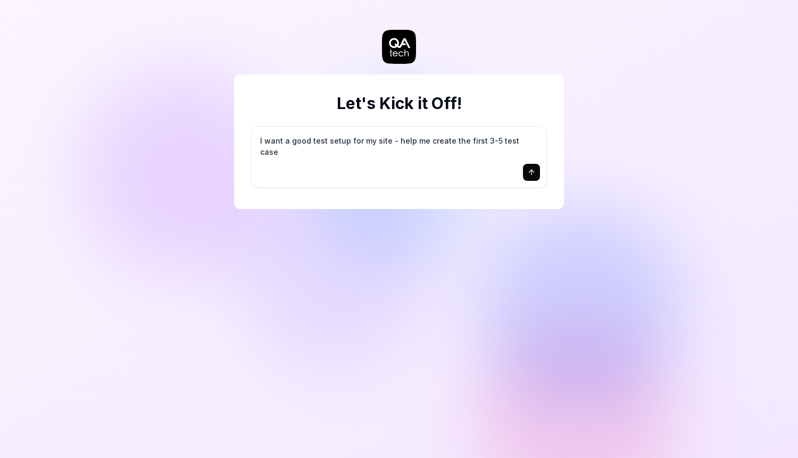
type textarea "I want a good test setup for my site - help me create the first 3-5 test cases"
click at [372, 156] on textarea "I want a good test setup for my site - help me create the first 3-5 test cases" at bounding box center [399, 146] width 282 height 27
type textarea "*"
type textarea "I"
type textarea "*"
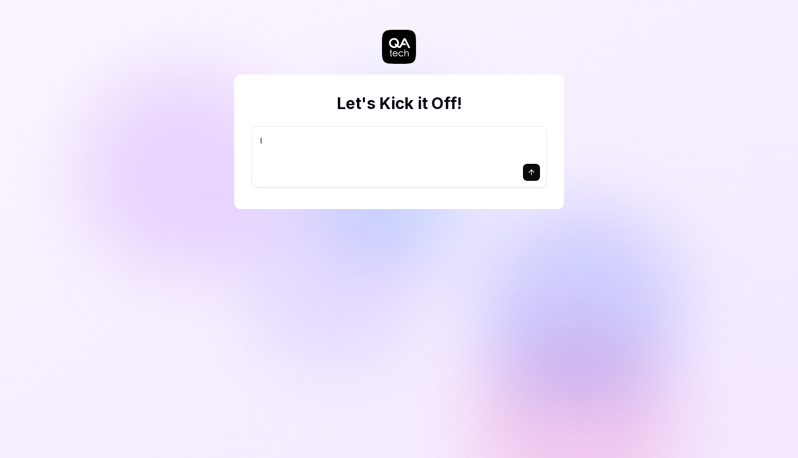
type textarea "I"
type textarea "*"
type textarea "I w"
type textarea "*"
type textarea "I wa"
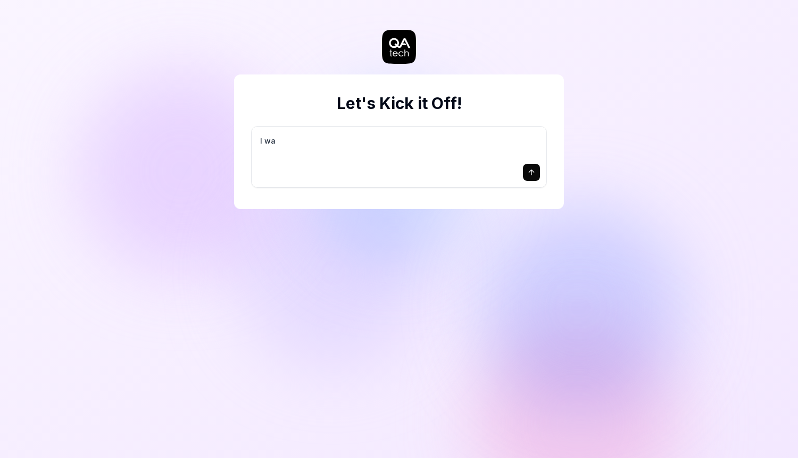
type textarea "*"
type textarea "I want"
type textarea "*"
type textarea "I want"
type textarea "*"
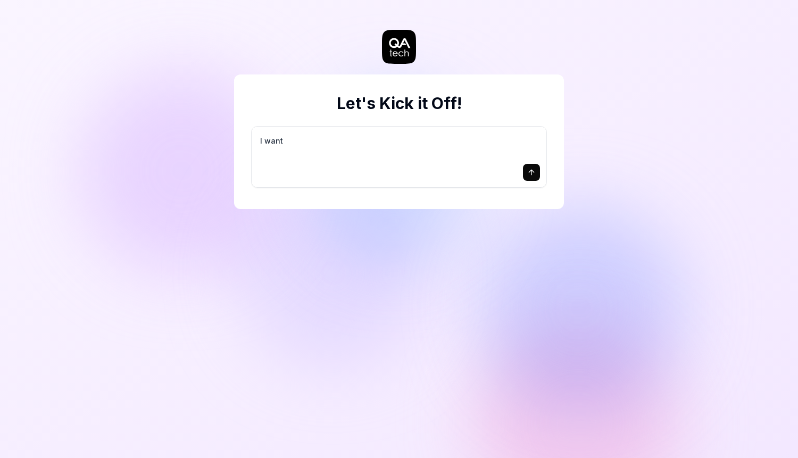
type textarea "I want a"
type textarea "*"
type textarea "I want a"
type textarea "*"
type textarea "I want a t"
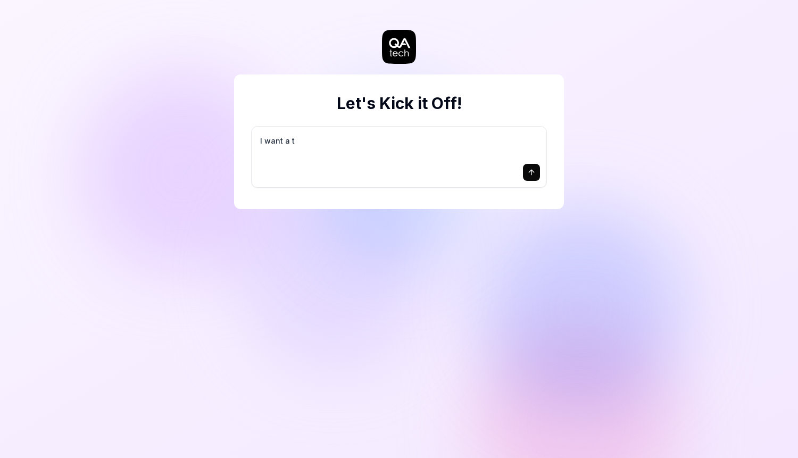
type textarea "*"
type textarea "I want a te"
type textarea "*"
type textarea "I want a tes"
type textarea "*"
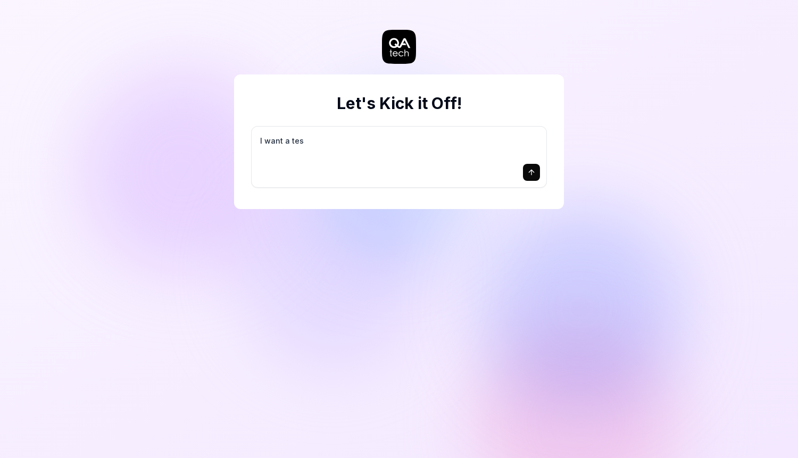
type textarea "I want a test"
type textarea "*"
type textarea "I want a test"
type textarea "*"
type textarea "I want a test f"
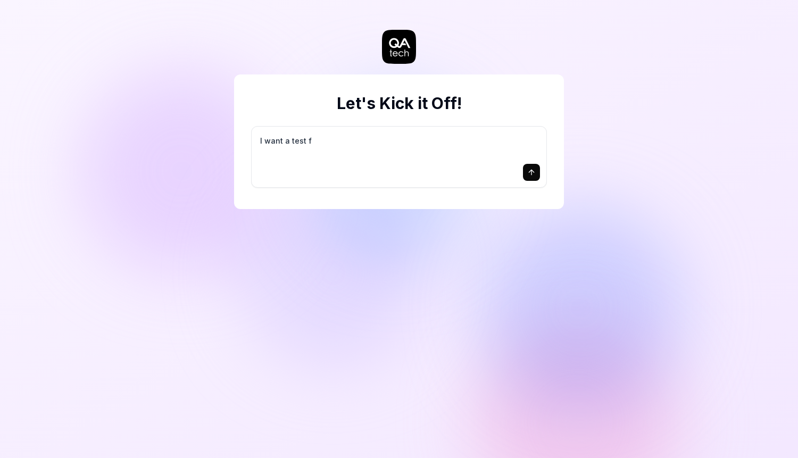
type textarea "*"
type textarea "I want a test fo"
type textarea "*"
type textarea "I want a test for"
type textarea "*"
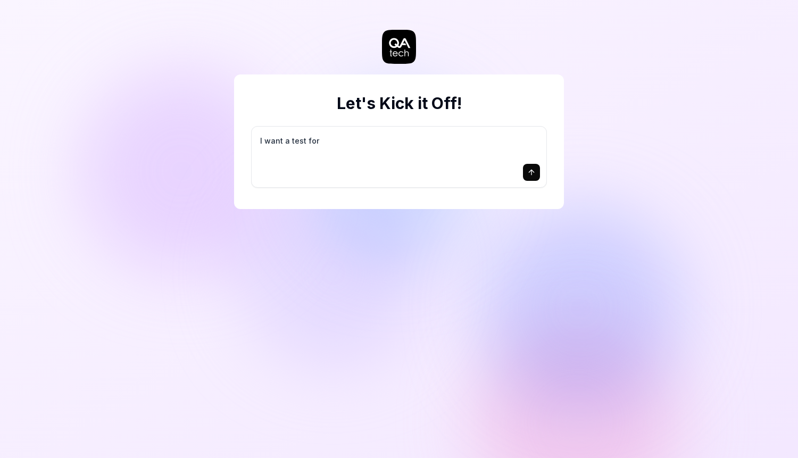
type textarea "I want a test for"
type textarea "*"
type textarea "I want a test for th"
type textarea "*"
type textarea "I want a test for the"
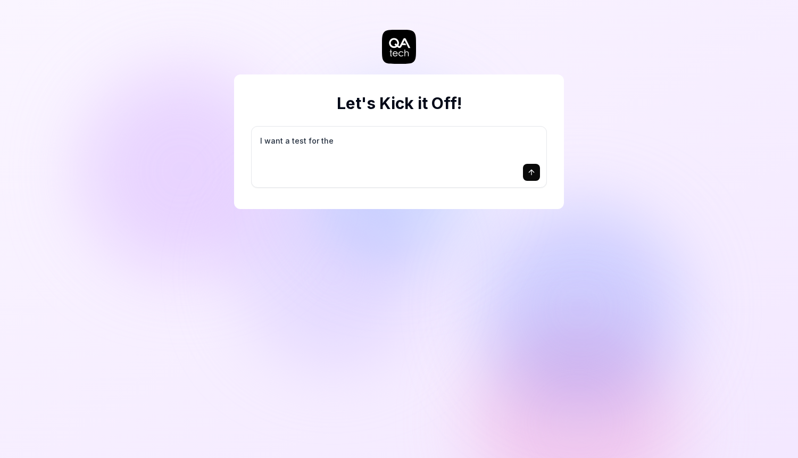
type textarea "*"
type textarea "I want a test for the"
click at [537, 177] on button "submit" at bounding box center [531, 172] width 17 height 17
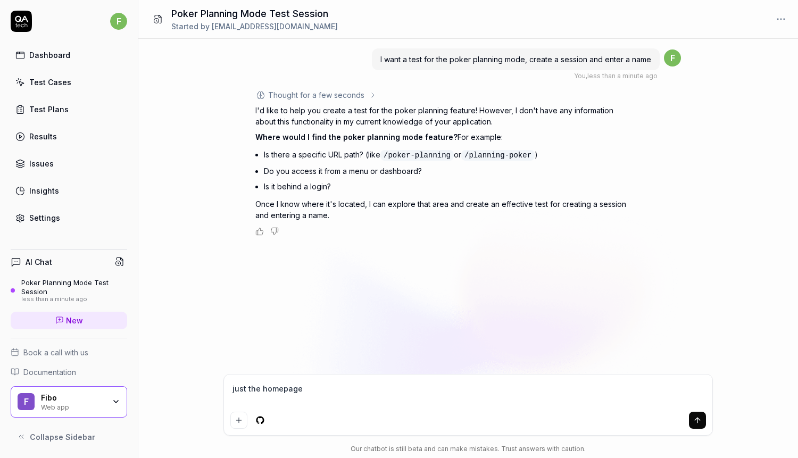
paste textarea "[URL][DOMAIN_NAME]"
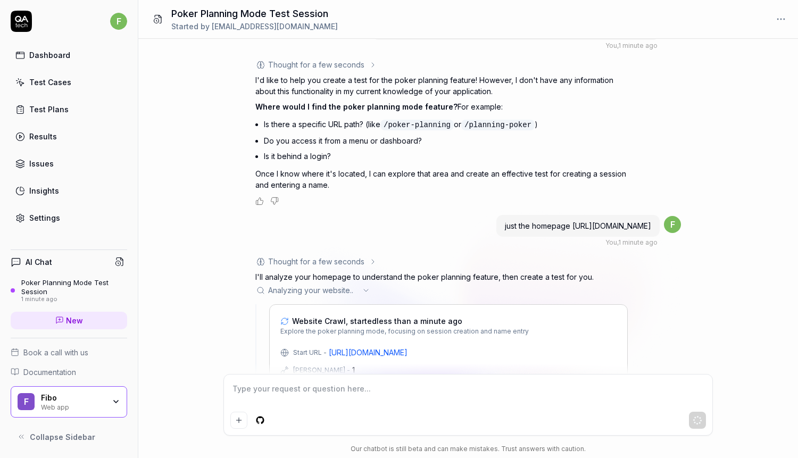
scroll to position [63, 0]
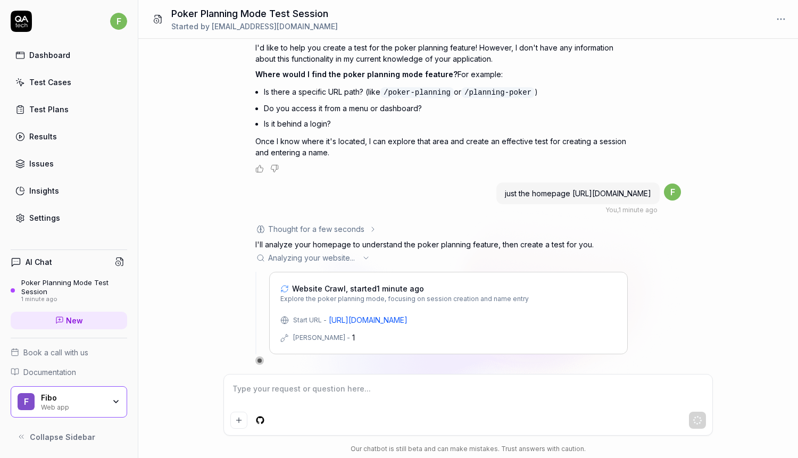
click at [55, 222] on div "Settings" at bounding box center [44, 217] width 31 height 11
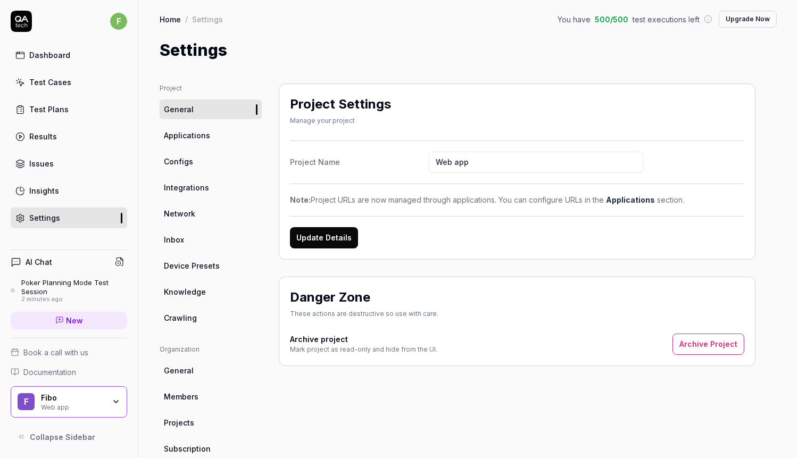
click at [193, 137] on span "Applications" at bounding box center [187, 135] width 46 height 11
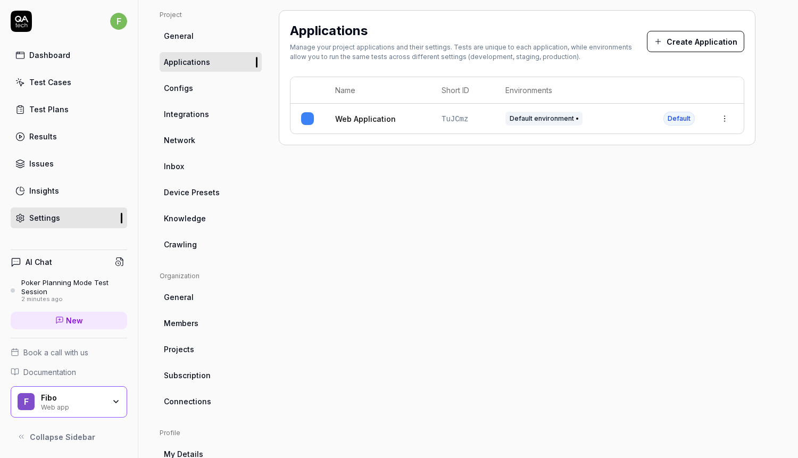
scroll to position [63, 0]
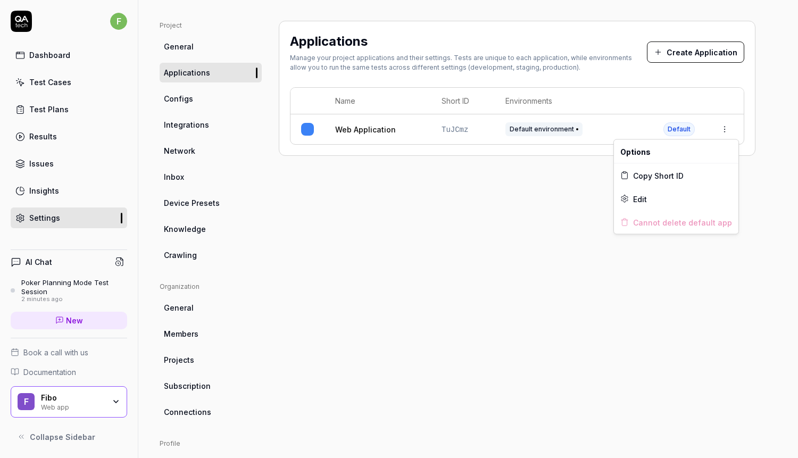
click at [719, 128] on html "f Dashboard Test Cases Test Plans Results Issues Insights Settings AI Chat Poke…" at bounding box center [399, 229] width 798 height 458
click at [285, 128] on html "f Dashboard Test Cases Test Plans Results Issues Insights Settings AI Chat Poke…" at bounding box center [399, 229] width 798 height 458
click at [208, 118] on link "Integrations" at bounding box center [211, 125] width 102 height 20
click at [207, 102] on link "Configs" at bounding box center [211, 99] width 102 height 20
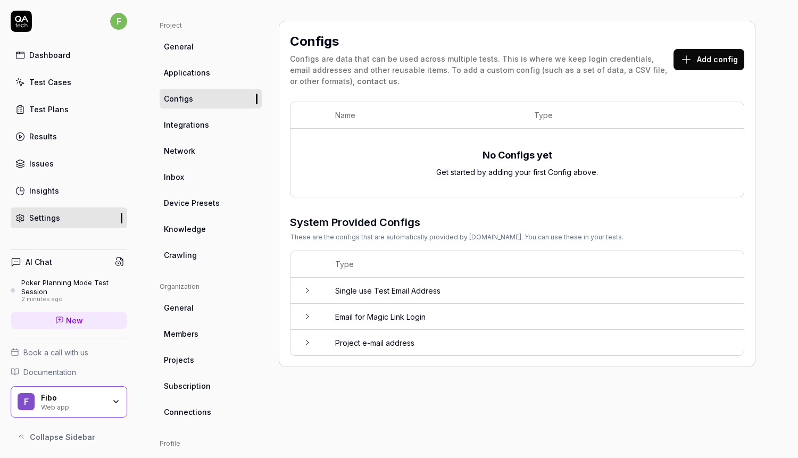
click at [207, 102] on link "Configs" at bounding box center [211, 99] width 102 height 20
click at [353, 283] on td "Single use Test Email Address" at bounding box center [533, 291] width 419 height 26
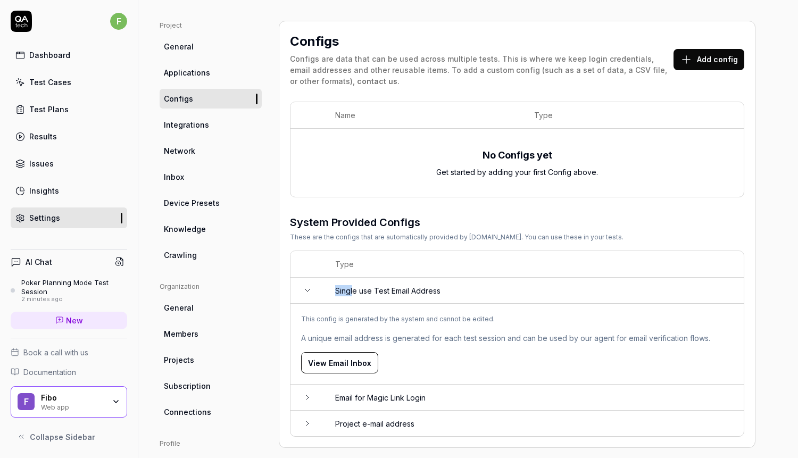
scroll to position [117, 0]
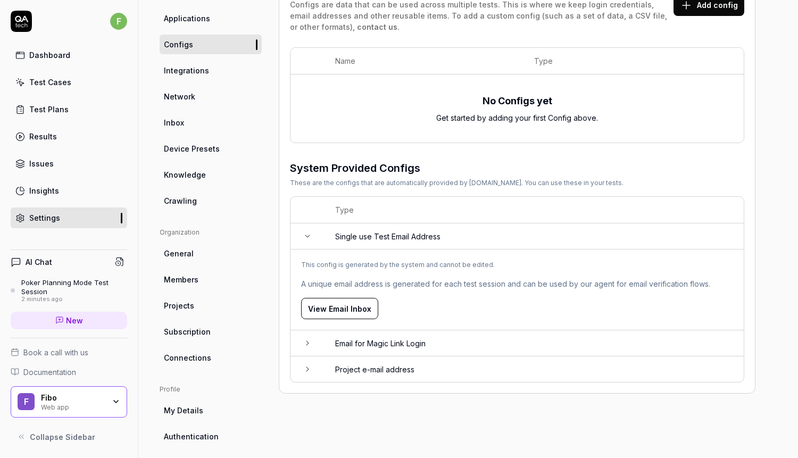
click at [377, 349] on td "Email for Magic Link Login" at bounding box center [533, 343] width 419 height 26
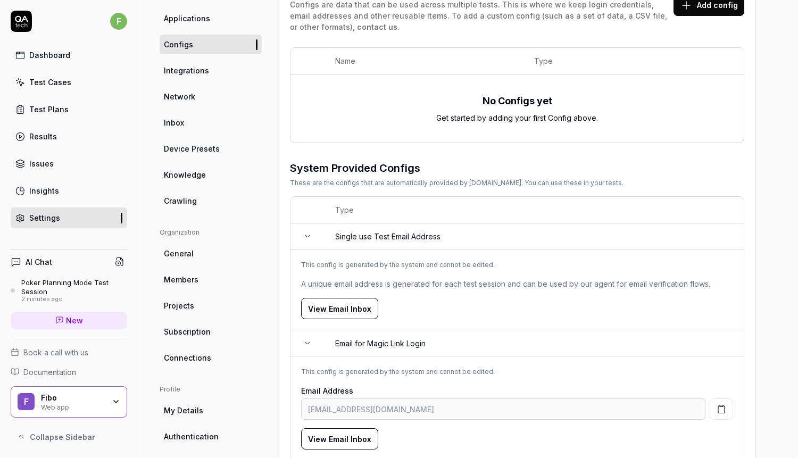
scroll to position [179, 0]
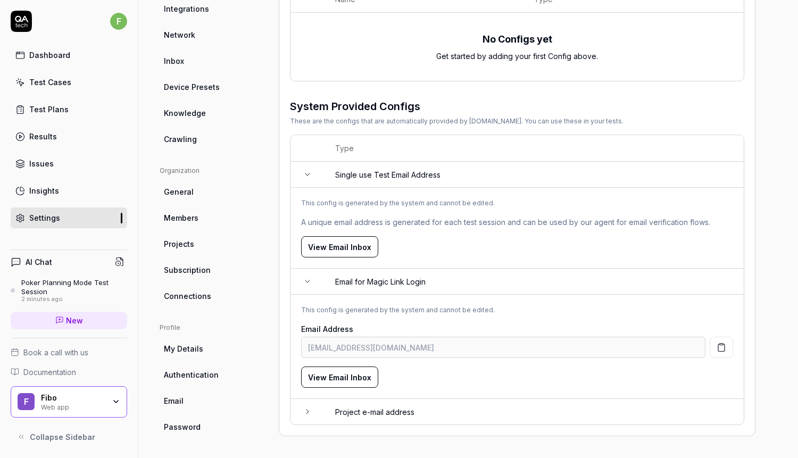
click at [368, 402] on td "Project e-mail address" at bounding box center [533, 412] width 419 height 26
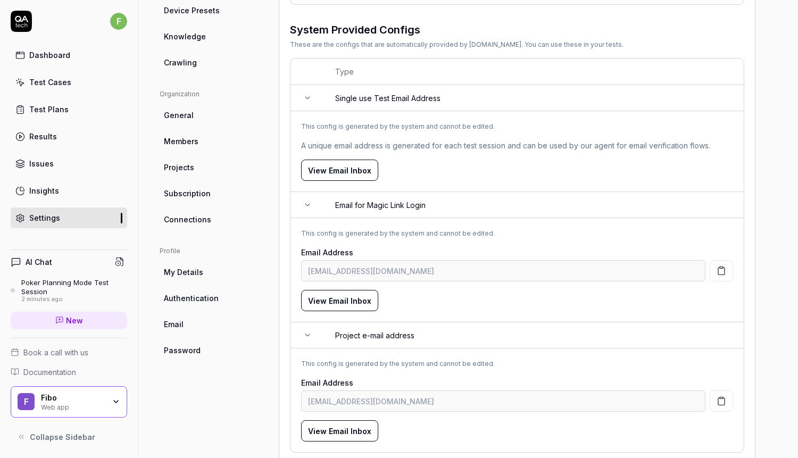
scroll to position [256, 0]
click at [464, 265] on td "This config is generated by the system and cannot be edited. Email Address magi…" at bounding box center [516, 270] width 453 height 104
click at [47, 57] on div "Dashboard" at bounding box center [49, 54] width 41 height 11
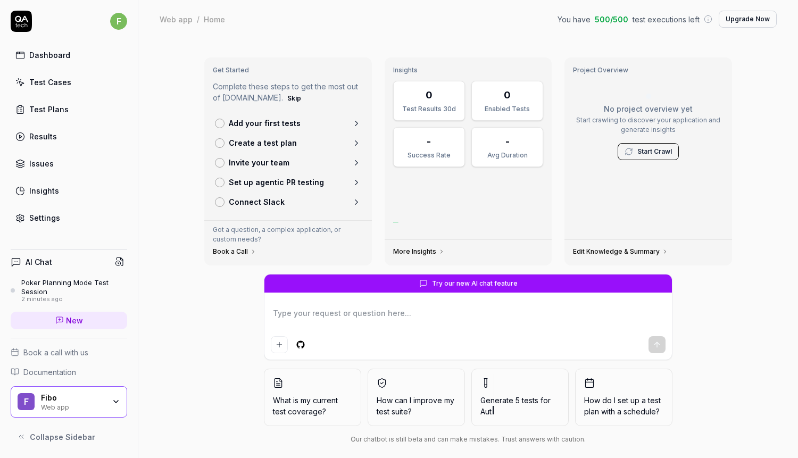
click at [60, 290] on div "Poker Planning Mode Test Session" at bounding box center [74, 287] width 106 height 18
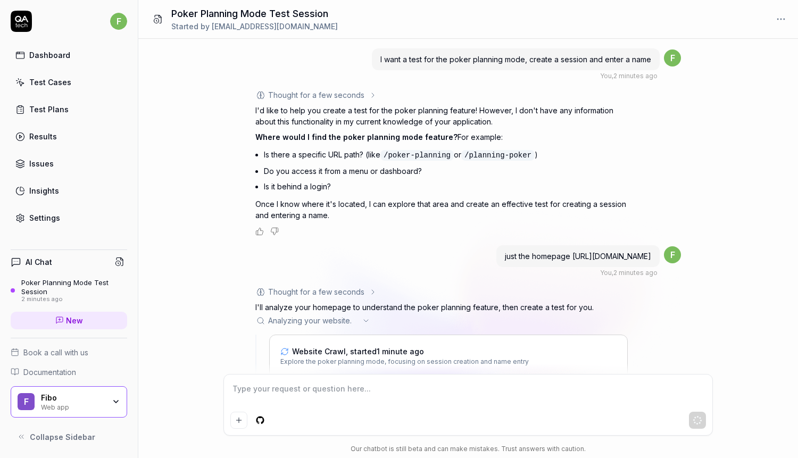
scroll to position [63, 0]
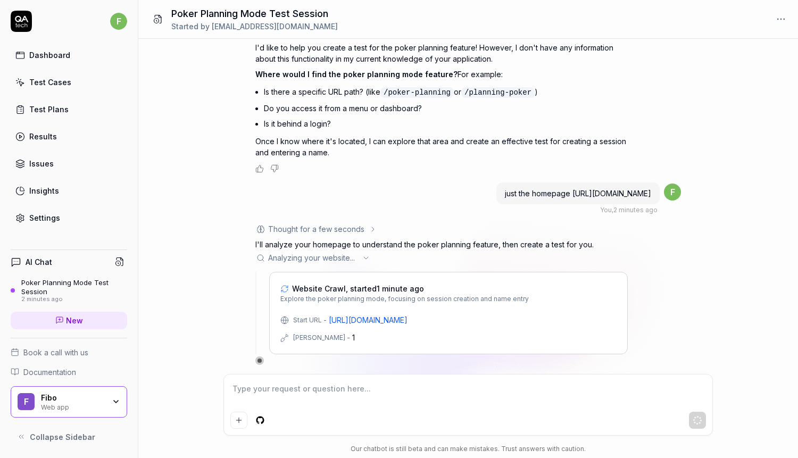
drag, startPoint x: 376, startPoint y: 287, endPoint x: 396, endPoint y: 286, distance: 20.2
click at [396, 286] on span "Website Crawl, started 1 minute ago" at bounding box center [358, 288] width 132 height 11
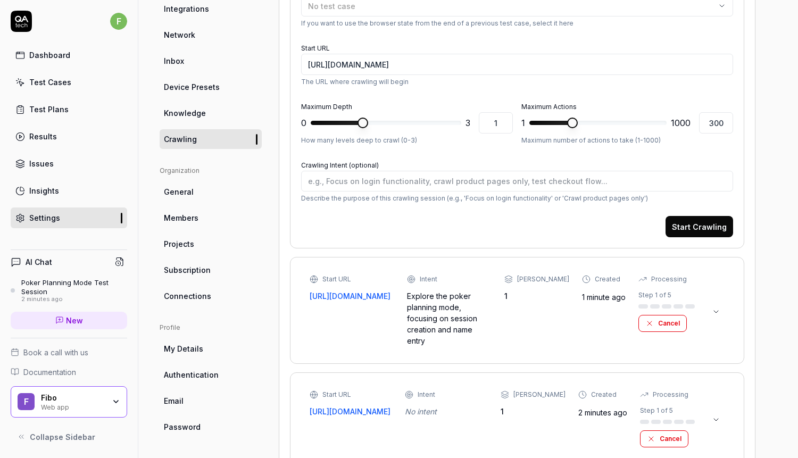
scroll to position [205, 0]
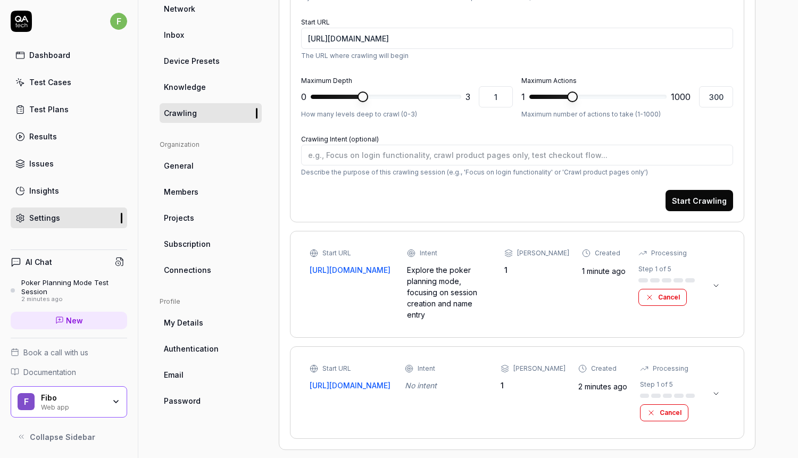
click at [720, 281] on icon at bounding box center [716, 285] width 9 height 9
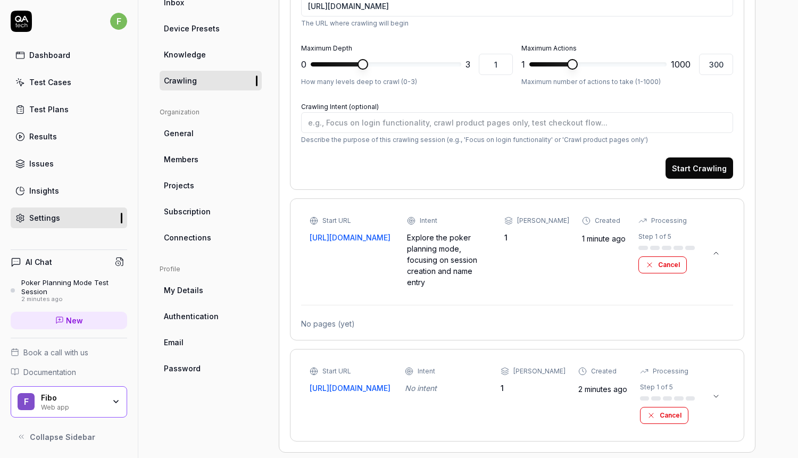
scroll to position [240, 0]
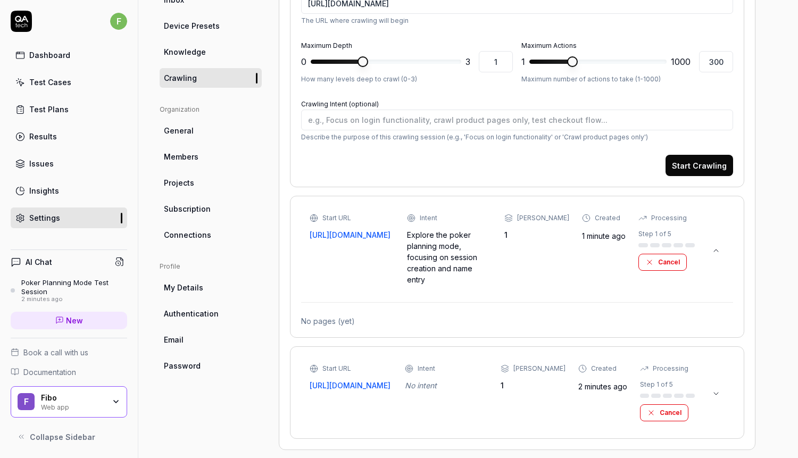
click at [219, 128] on link "General" at bounding box center [211, 131] width 102 height 20
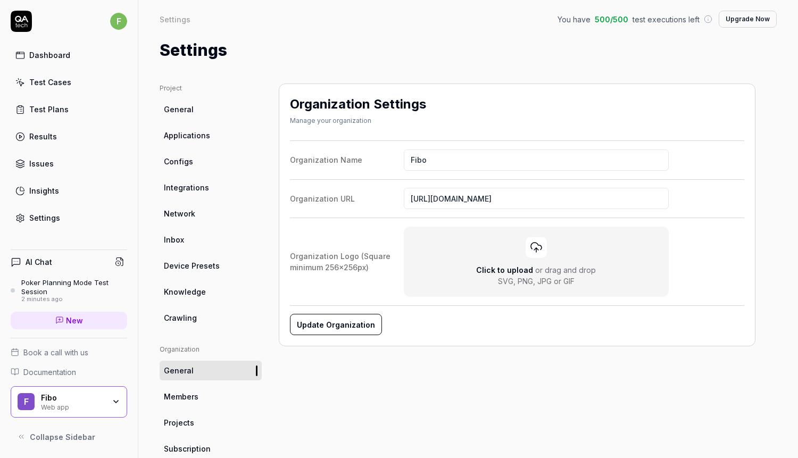
click at [193, 145] on ul "Project General Applications Configs Integrations Network Inbox Device Presets …" at bounding box center [211, 206] width 102 height 244
click at [191, 126] on link "Applications" at bounding box center [211, 136] width 102 height 20
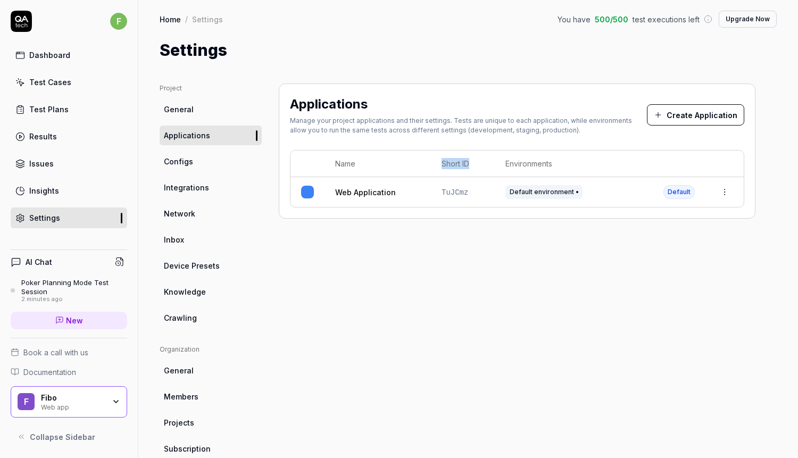
drag, startPoint x: 388, startPoint y: 167, endPoint x: 526, endPoint y: 186, distance: 138.6
click at [526, 187] on table "Name Short ID Environments Web Application TuJCmz Default environment Default" at bounding box center [516, 179] width 453 height 56
click at [79, 294] on div "Poker Planning Mode Test Session" at bounding box center [74, 287] width 106 height 18
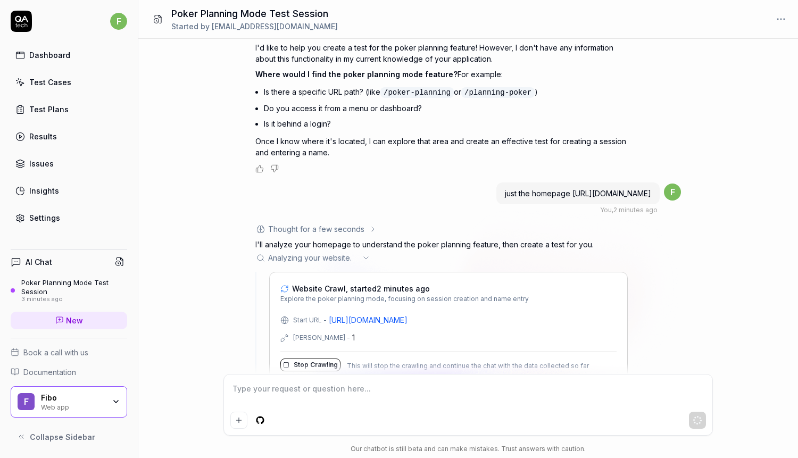
scroll to position [91, 0]
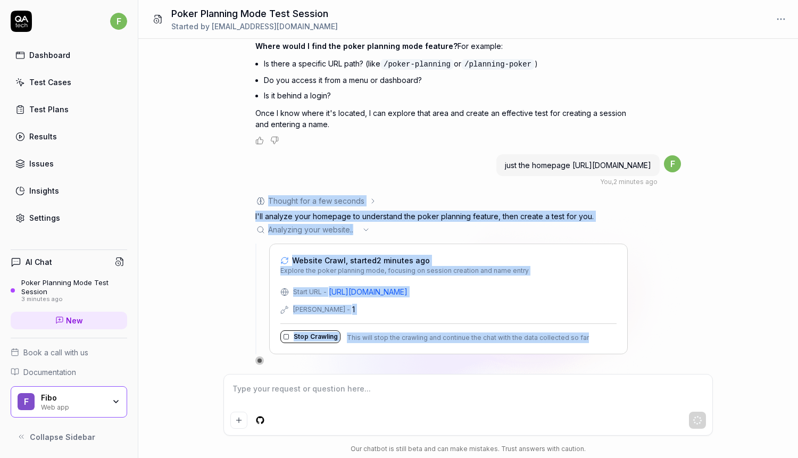
drag, startPoint x: 255, startPoint y: 195, endPoint x: 662, endPoint y: 332, distance: 429.3
click at [662, 332] on div "I want a test for the poker planning mode, create a session and enter a name Yo…" at bounding box center [468, 206] width 660 height 335
click at [662, 332] on div "Thought for a few seconds The user wants me to create a test for a poker planni…" at bounding box center [468, 280] width 426 height 170
drag, startPoint x: 662, startPoint y: 332, endPoint x: 205, endPoint y: 210, distance: 473.5
click at [205, 210] on div "I want a test for the poker planning mode, create a session and enter a name Yo…" at bounding box center [468, 206] width 660 height 335
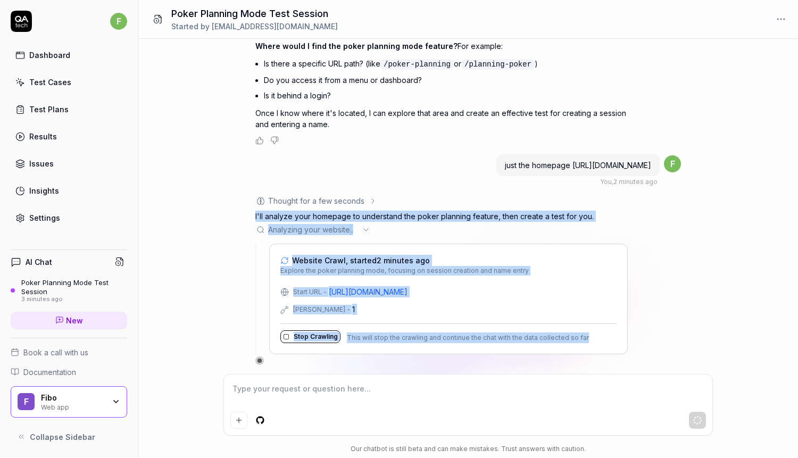
click at [471, 213] on p "I'll analyze your homepage to understand the poker planning feature, then creat…" at bounding box center [441, 216] width 372 height 11
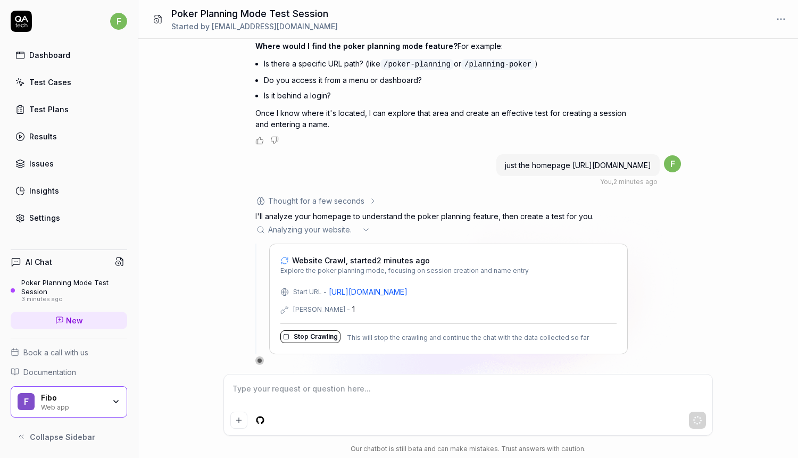
click at [362, 230] on div "Analyzing your website . .." at bounding box center [441, 229] width 372 height 11
click at [371, 226] on div "Analyzing your website .. ." at bounding box center [441, 229] width 372 height 11
click at [372, 197] on icon at bounding box center [373, 201] width 9 height 9
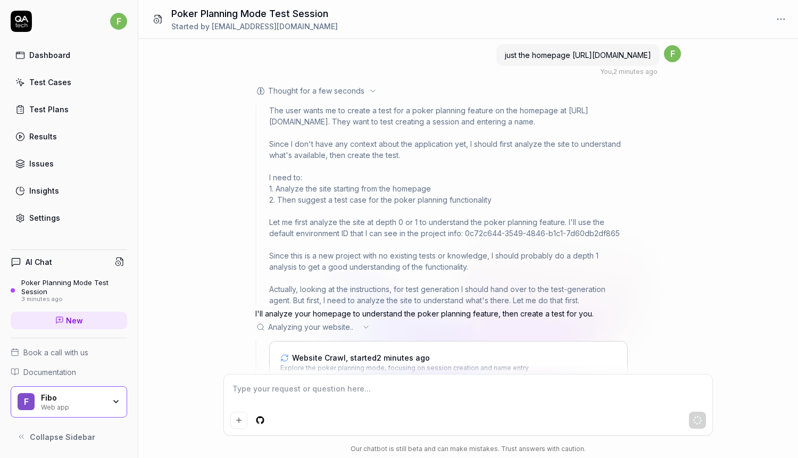
scroll to position [193, 0]
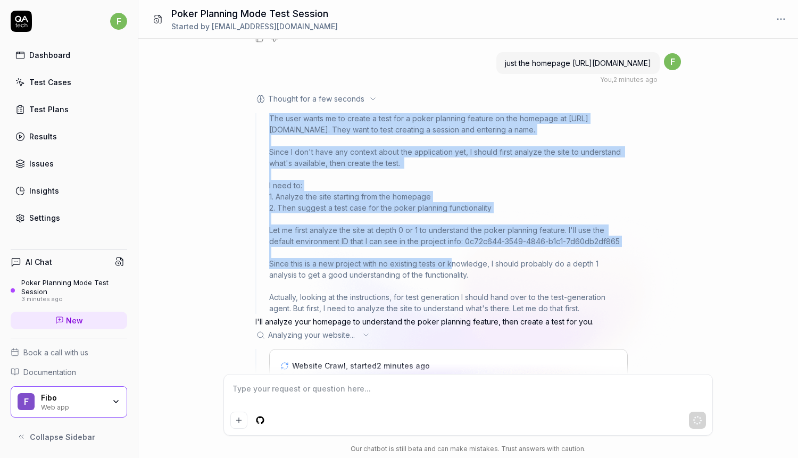
drag, startPoint x: 269, startPoint y: 115, endPoint x: 456, endPoint y: 266, distance: 241.0
click at [456, 266] on div "The user wants me to create a test for a poker planning feature on the homepage…" at bounding box center [441, 213] width 372 height 201
click at [456, 266] on div "The user wants me to create a test for a poker planning feature on the homepage…" at bounding box center [448, 213] width 359 height 201
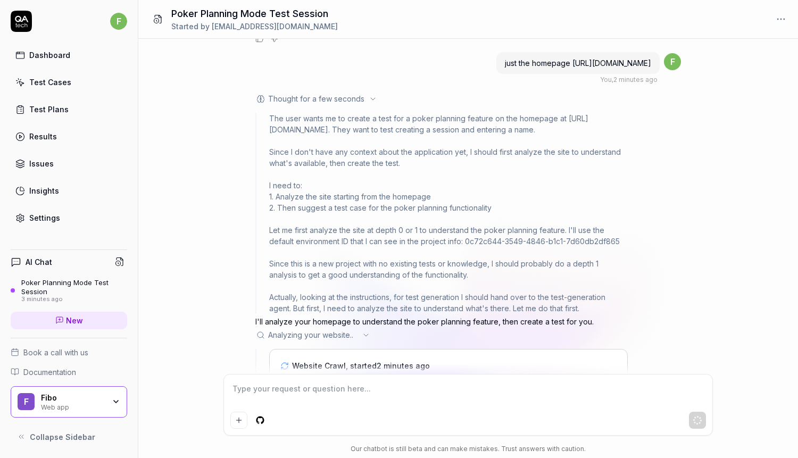
click at [370, 99] on icon at bounding box center [373, 99] width 9 height 9
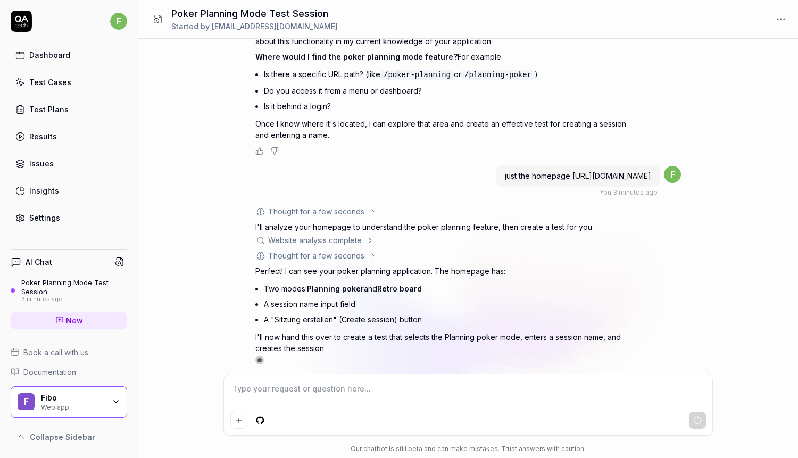
scroll to position [94, 0]
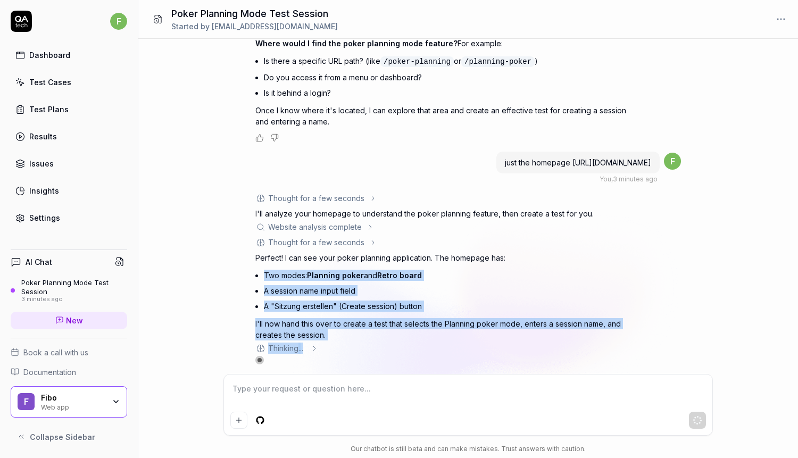
drag, startPoint x: 358, startPoint y: 341, endPoint x: 272, endPoint y: 263, distance: 116.0
click at [272, 263] on div "Thought for a few seconds The user wants me to create a test for a poker planni…" at bounding box center [441, 279] width 372 height 172
click at [272, 263] on div "Perfect! I can see your poker planning application. The homepage has: Two modes…" at bounding box center [441, 296] width 372 height 88
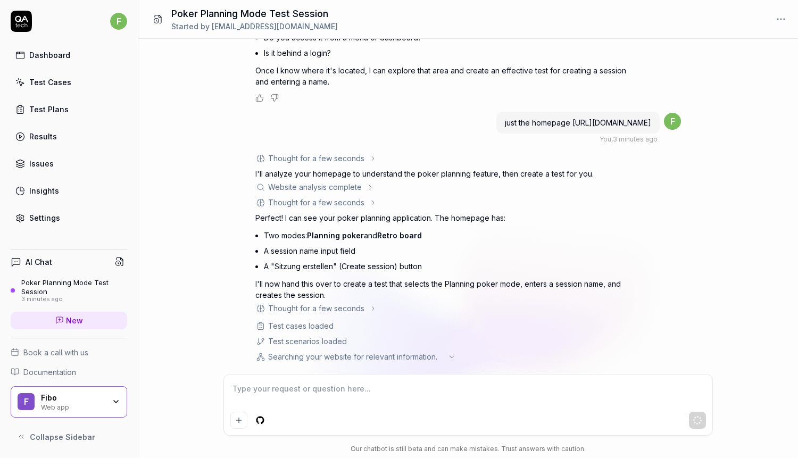
scroll to position [140, 0]
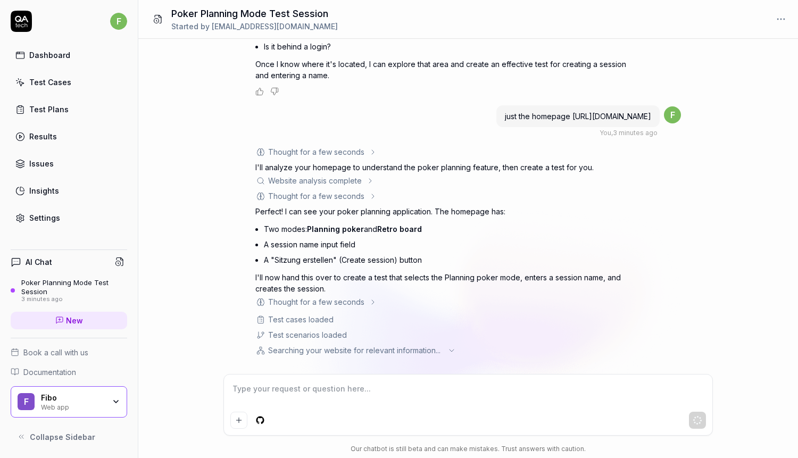
click at [449, 350] on icon at bounding box center [451, 350] width 9 height 9
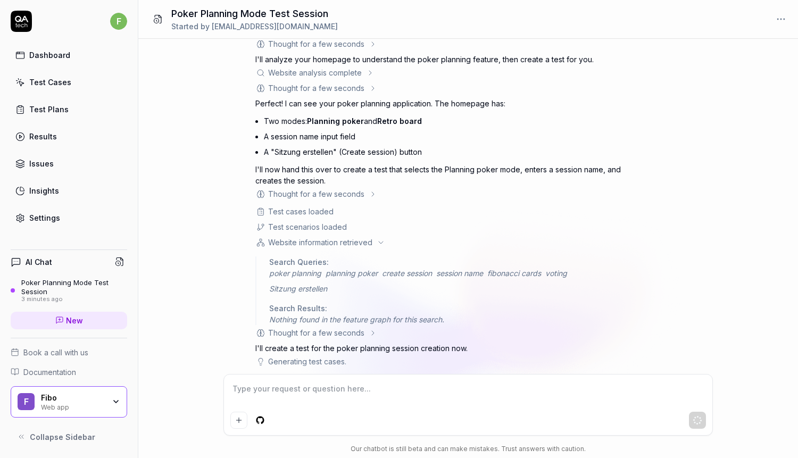
scroll to position [253, 0]
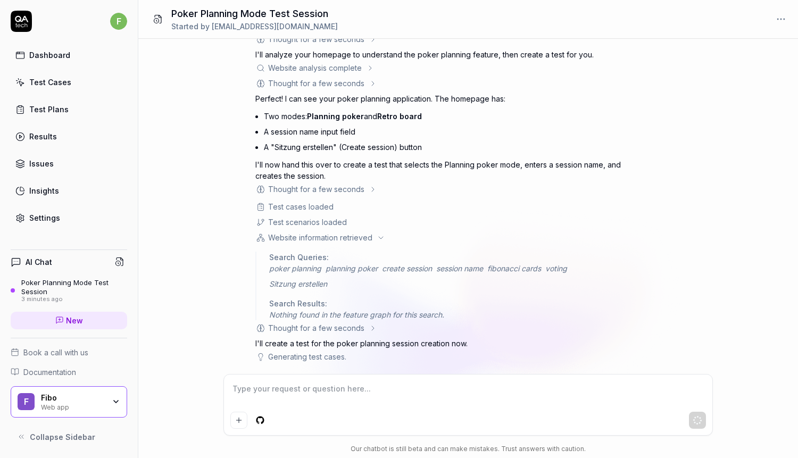
click at [325, 348] on div "Thought for a few seconds The user wants me to create a test for a poker planni…" at bounding box center [441, 199] width 372 height 331
click at [336, 347] on p "I'll create a test for the poker planning session creation now." at bounding box center [441, 343] width 372 height 11
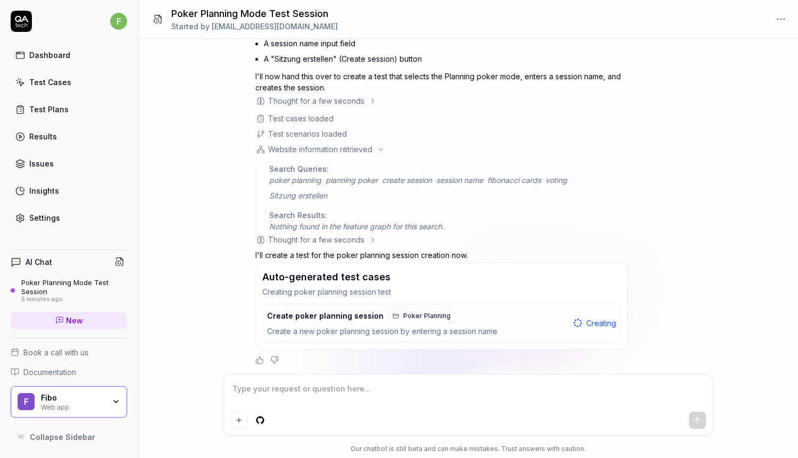
scroll to position [341, 0]
click at [530, 240] on div "Thought for a few seconds" at bounding box center [441, 239] width 372 height 11
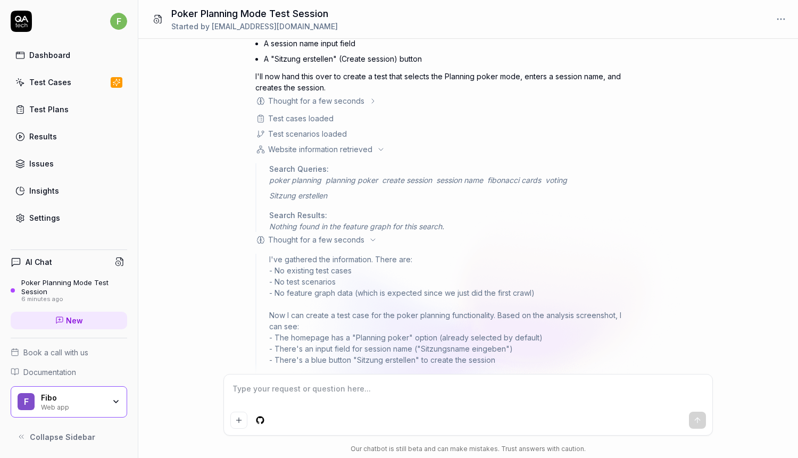
scroll to position [548, 0]
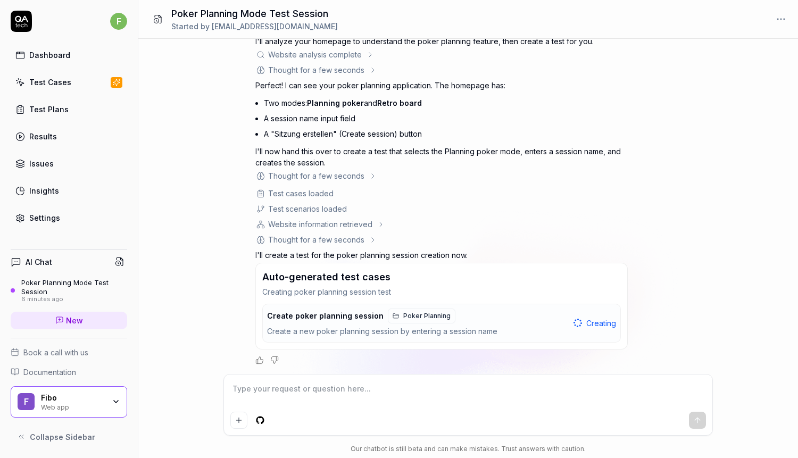
scroll to position [266, 0]
type textarea "*"
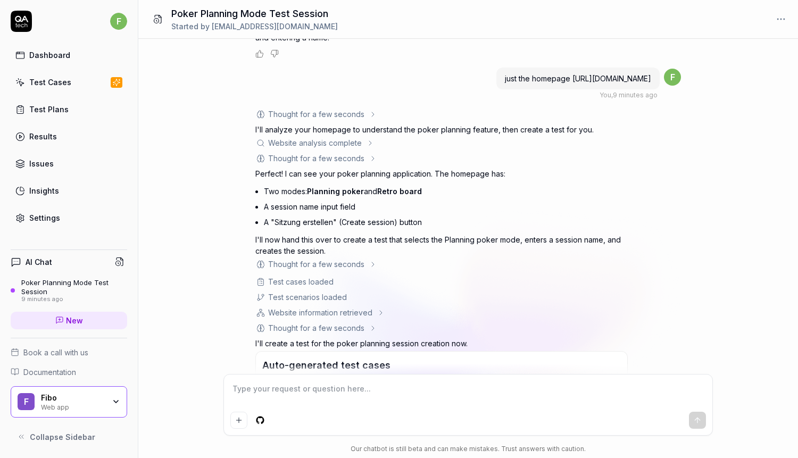
scroll to position [266, 0]
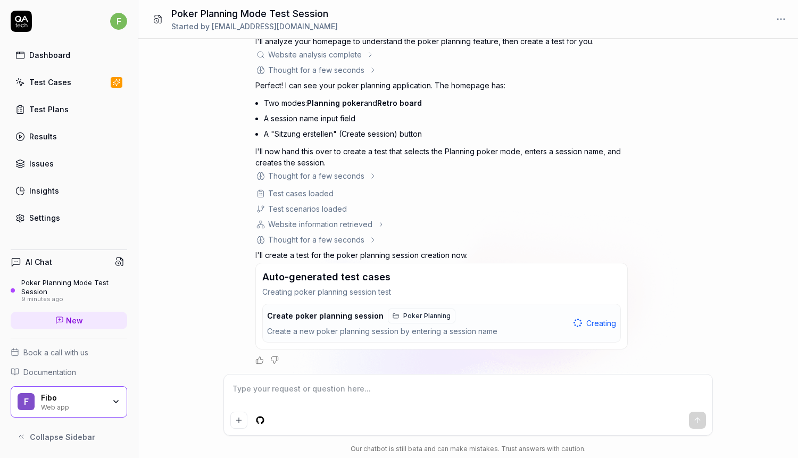
click at [482, 331] on div "Create a new poker planning session by entering a session name" at bounding box center [418, 332] width 302 height 12
click at [388, 311] on link "Poker Planning" at bounding box center [422, 316] width 68 height 15
type textarea "*"
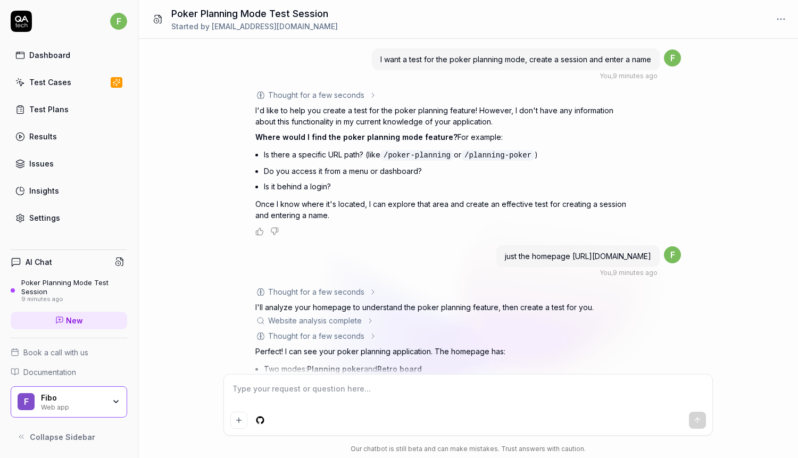
scroll to position [178, 0]
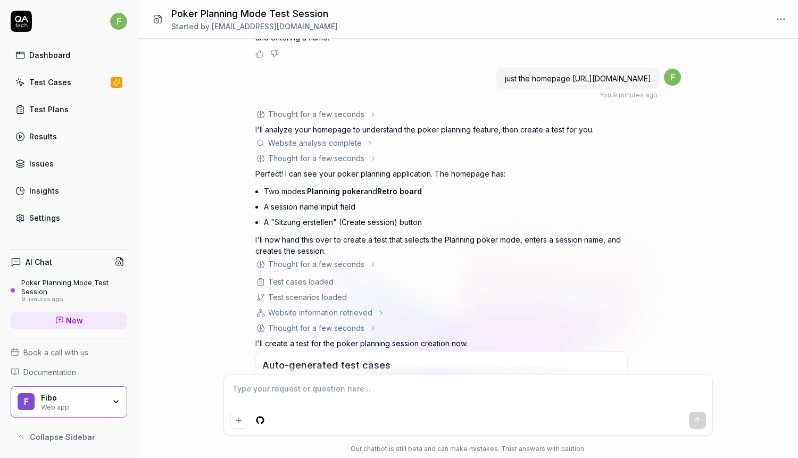
type textarea "*"
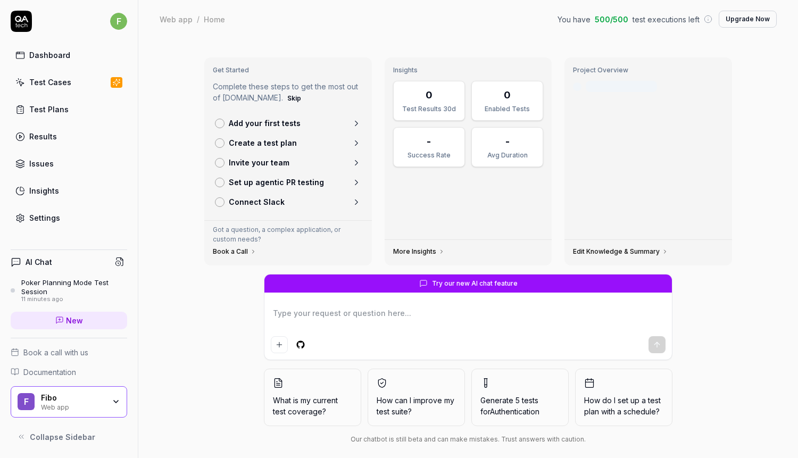
scroll to position [9, 0]
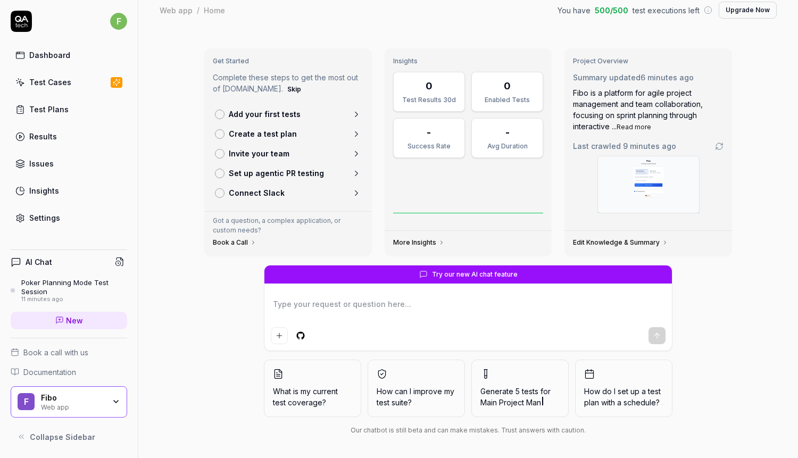
click at [64, 293] on div "Poker Planning Mode Test Session" at bounding box center [74, 287] width 106 height 18
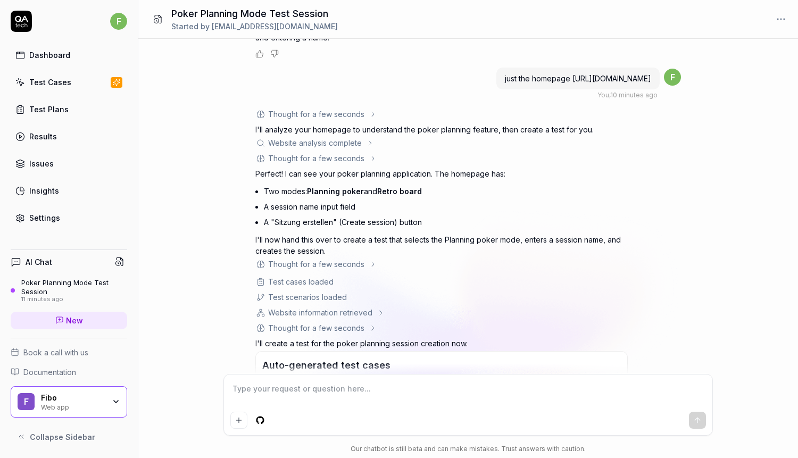
scroll to position [266, 0]
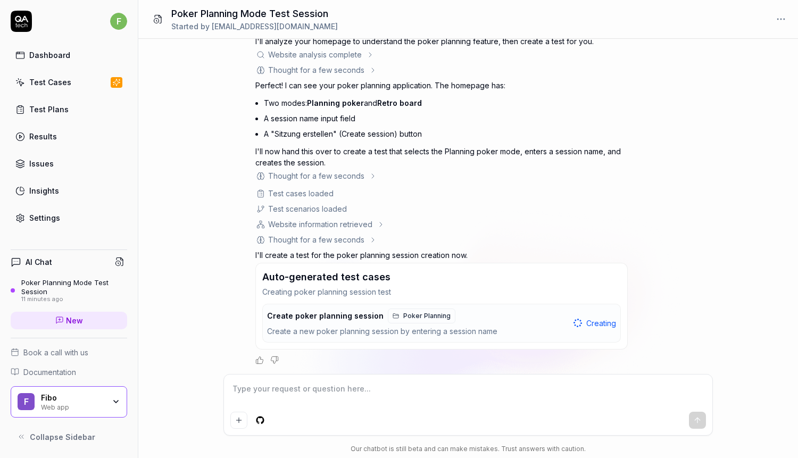
click at [112, 77] on div at bounding box center [117, 82] width 12 height 11
type textarea "*"
type textarea "s"
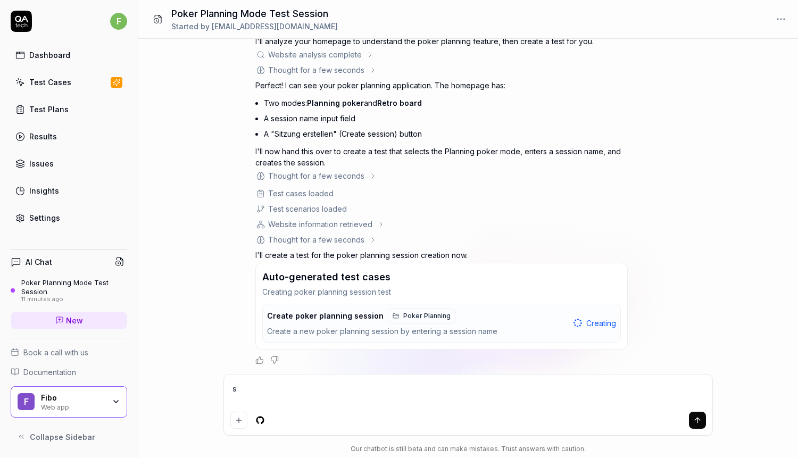
type textarea "*"
type textarea "sp"
type textarea "*"
type textarea "spar"
type textarea "*"
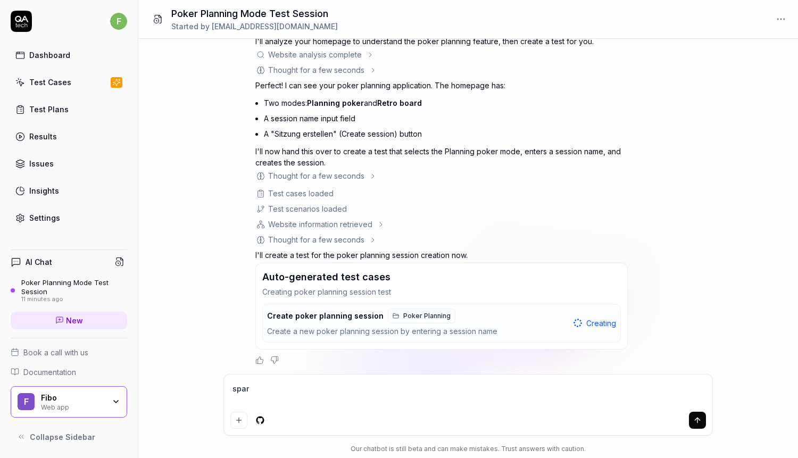
type textarea "spark"
type textarea "*"
